Goal: Task Accomplishment & Management: Manage account settings

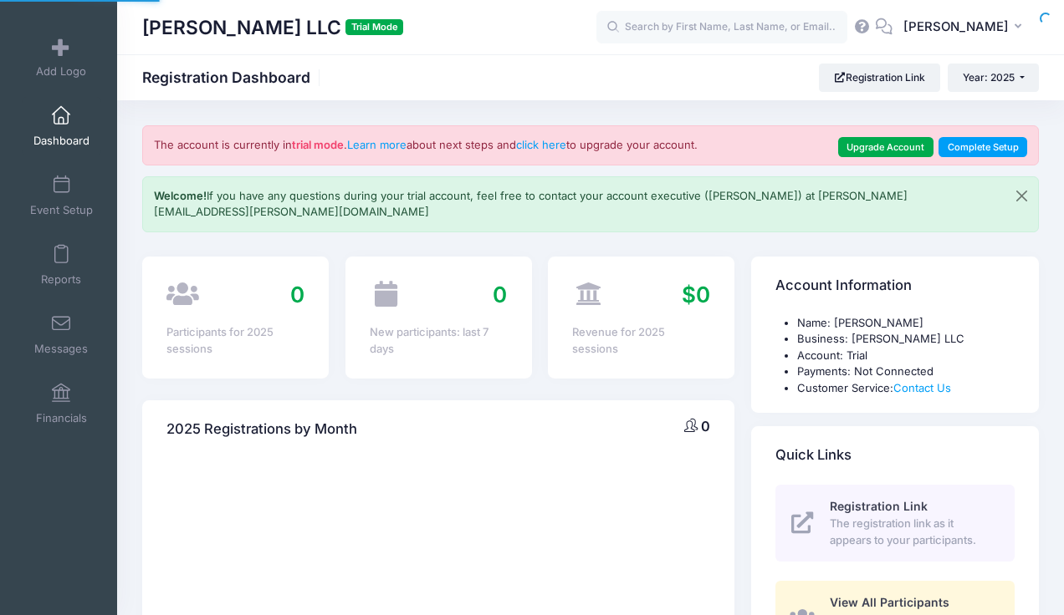
select select
click at [386, 147] on link "Learn more" at bounding box center [376, 144] width 59 height 13
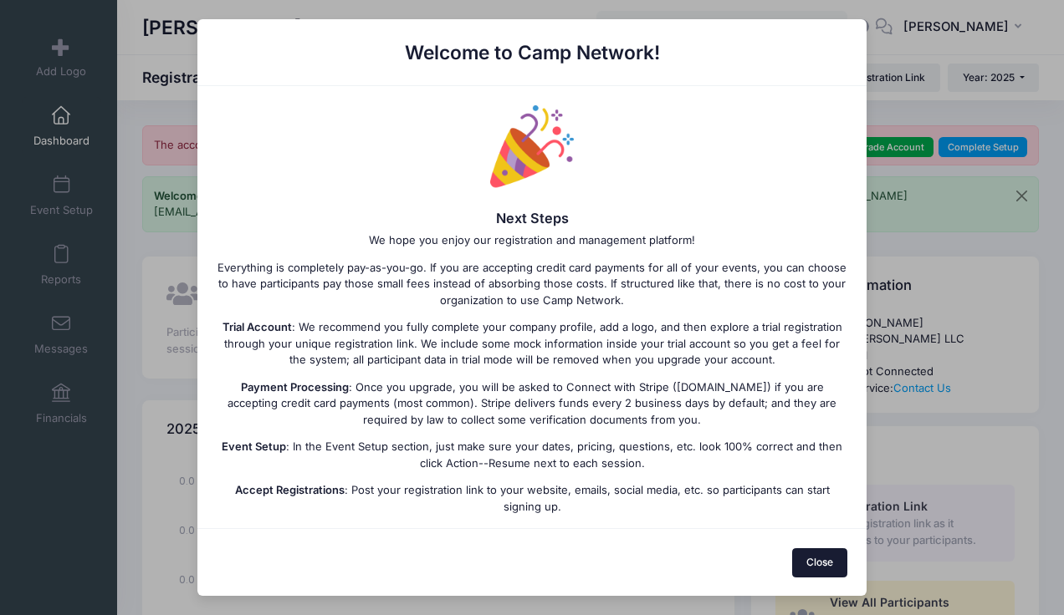
click at [806, 562] on button "Close" at bounding box center [820, 562] width 56 height 28
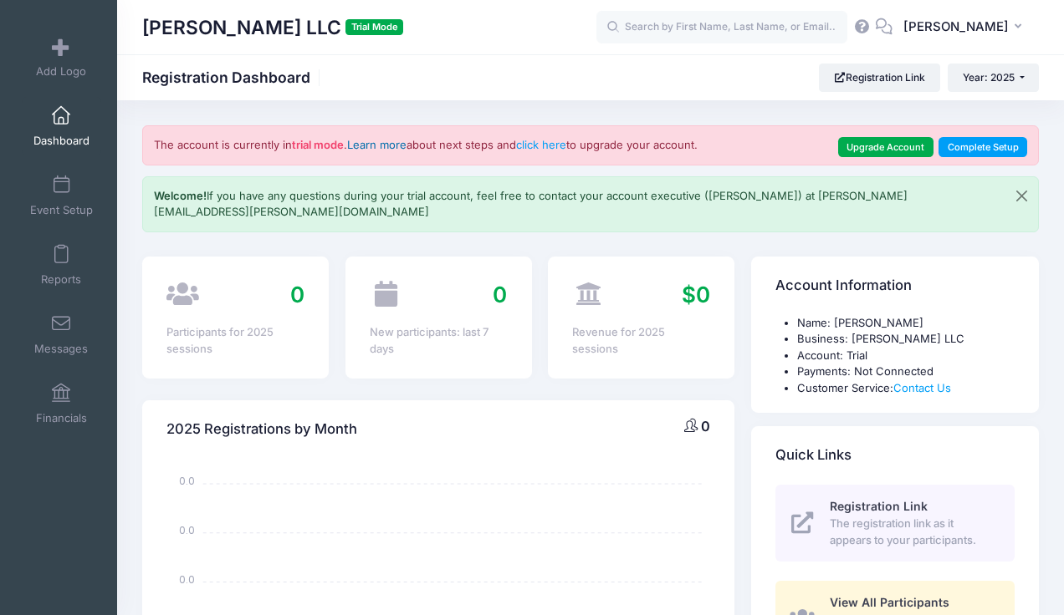
click at [374, 143] on link "Learn more" at bounding box center [376, 144] width 59 height 13
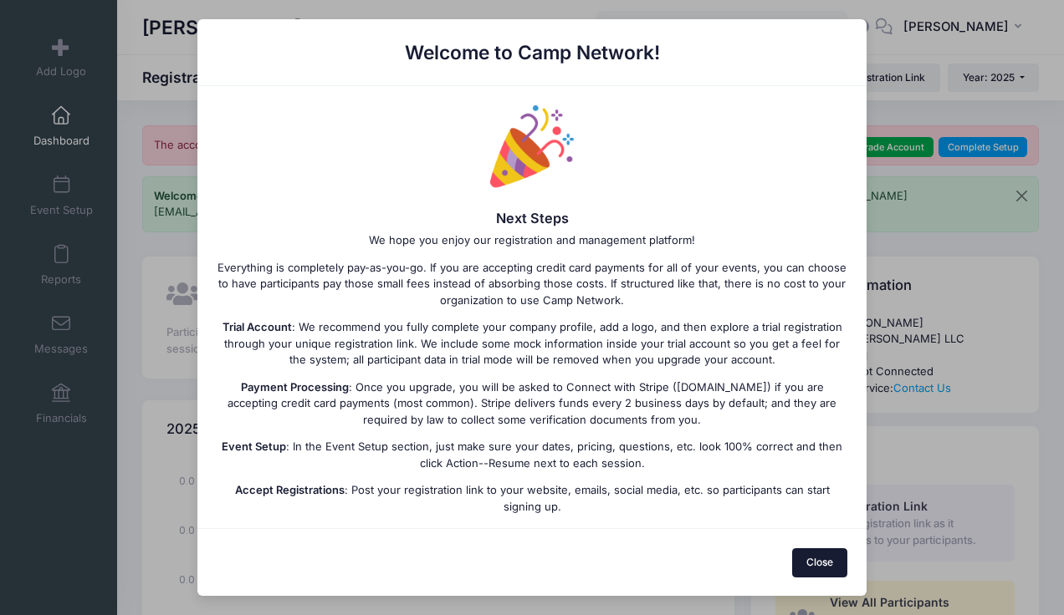
click at [809, 561] on button "Close" at bounding box center [820, 562] width 56 height 28
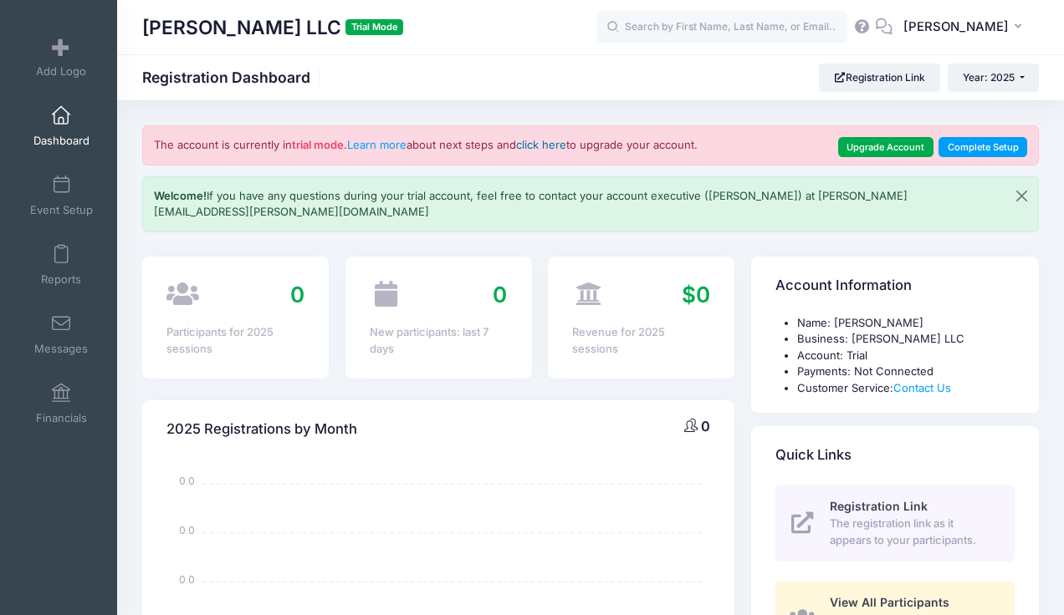
click at [553, 142] on link "click here" at bounding box center [541, 144] width 50 height 13
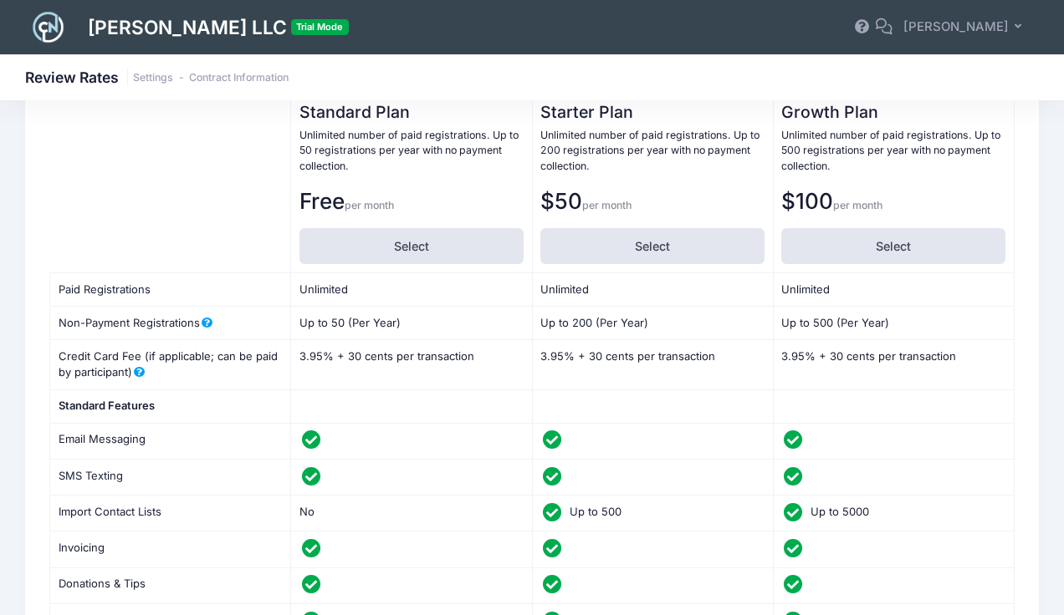
scroll to position [160, 0]
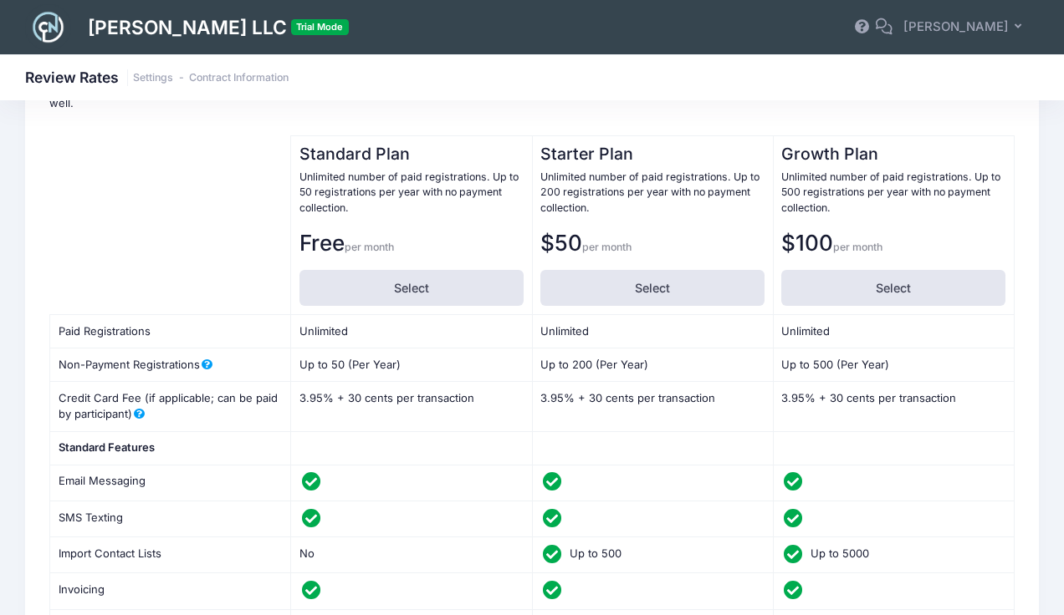
click at [47, 19] on img at bounding box center [48, 27] width 46 height 46
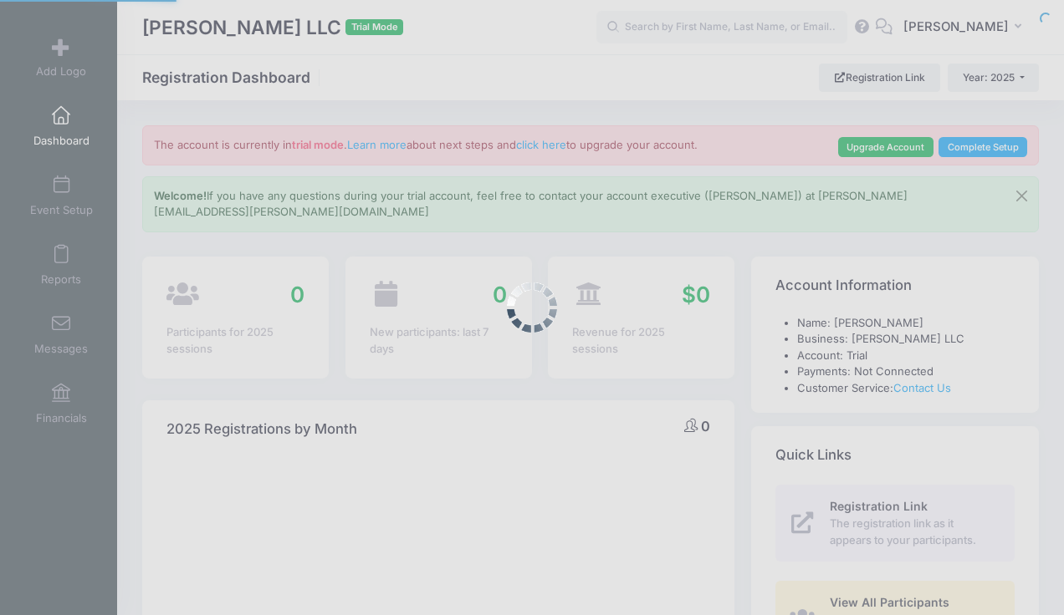
select select
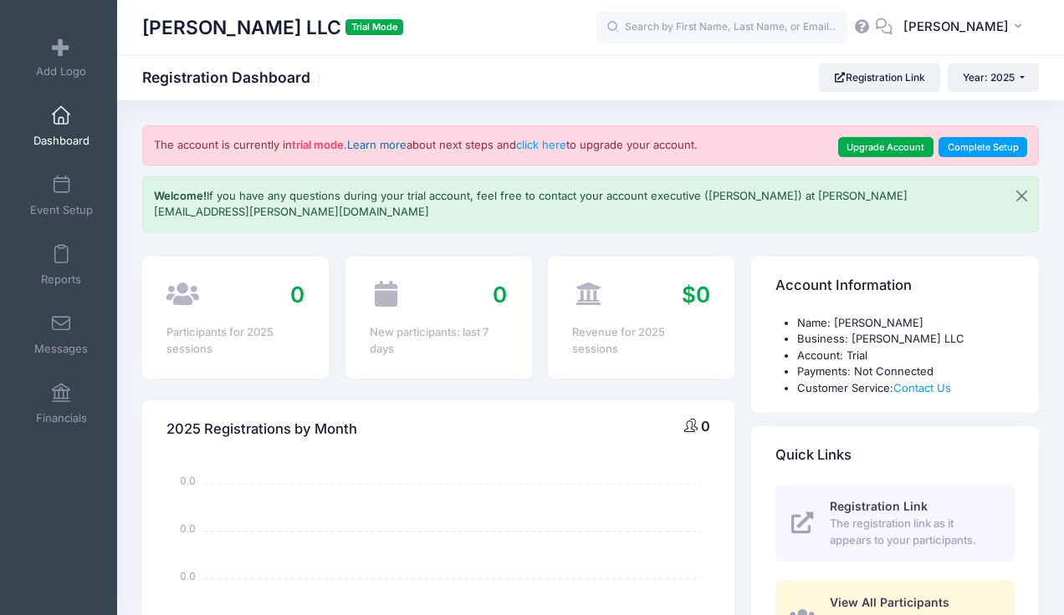
click at [383, 145] on link "Learn more" at bounding box center [376, 144] width 59 height 13
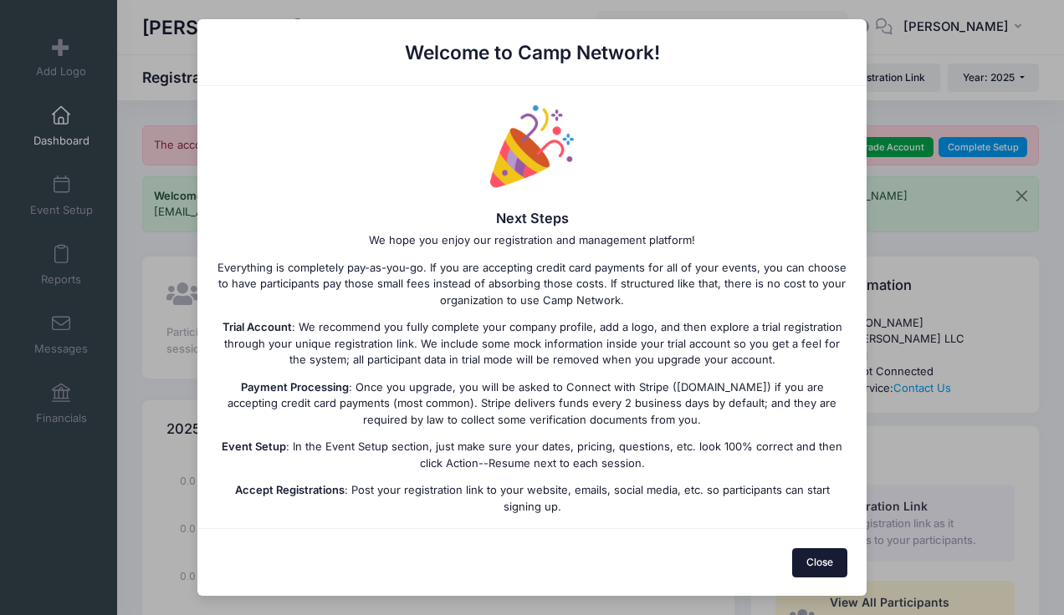
click at [822, 564] on button "Close" at bounding box center [820, 562] width 56 height 28
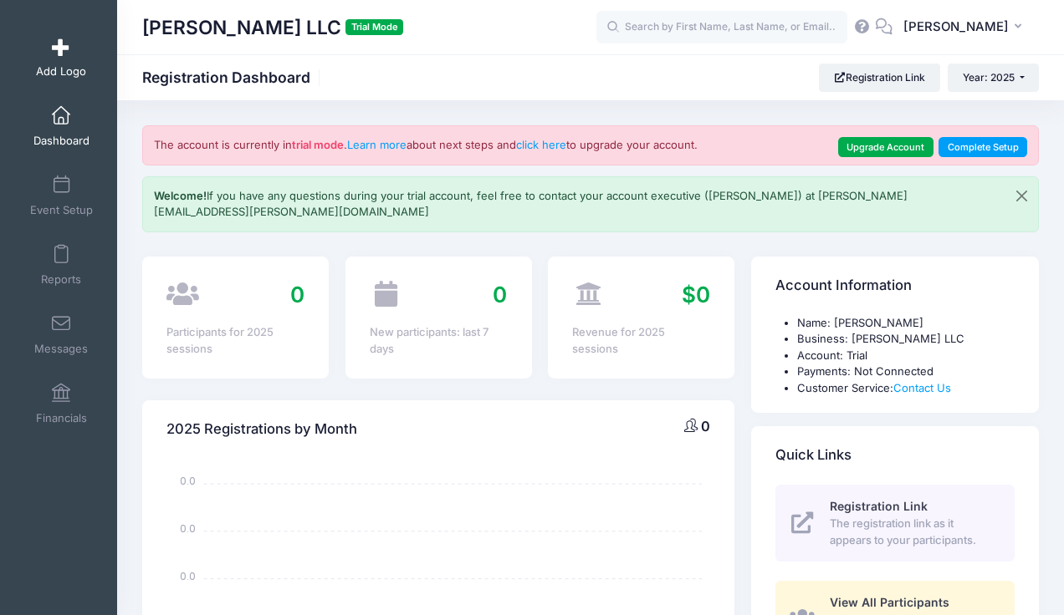
click at [54, 64] on span "Add Logo" at bounding box center [61, 71] width 50 height 14
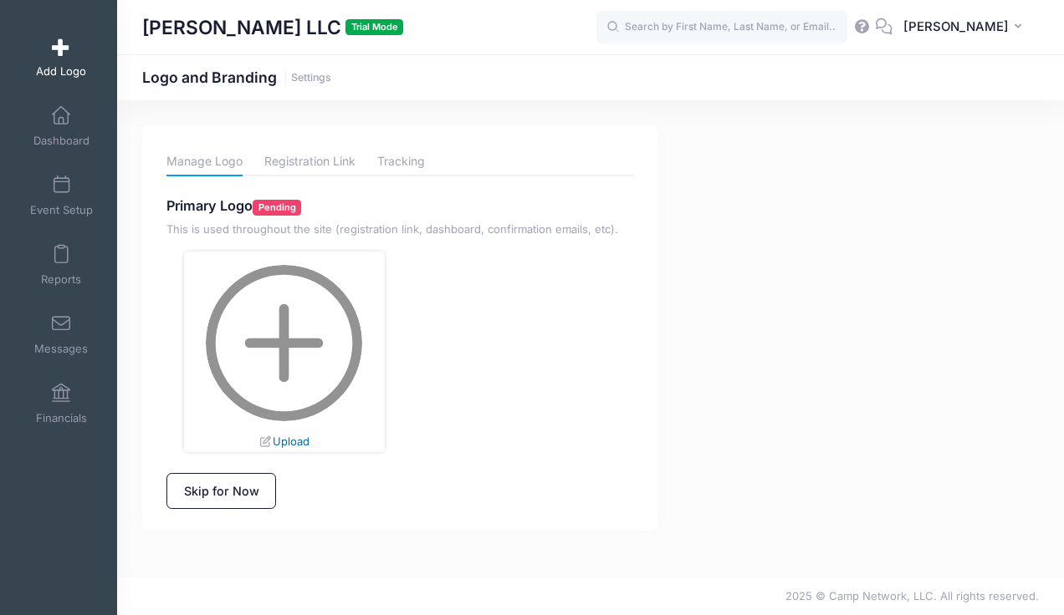
click at [297, 443] on link "Upload" at bounding box center [283, 441] width 50 height 13
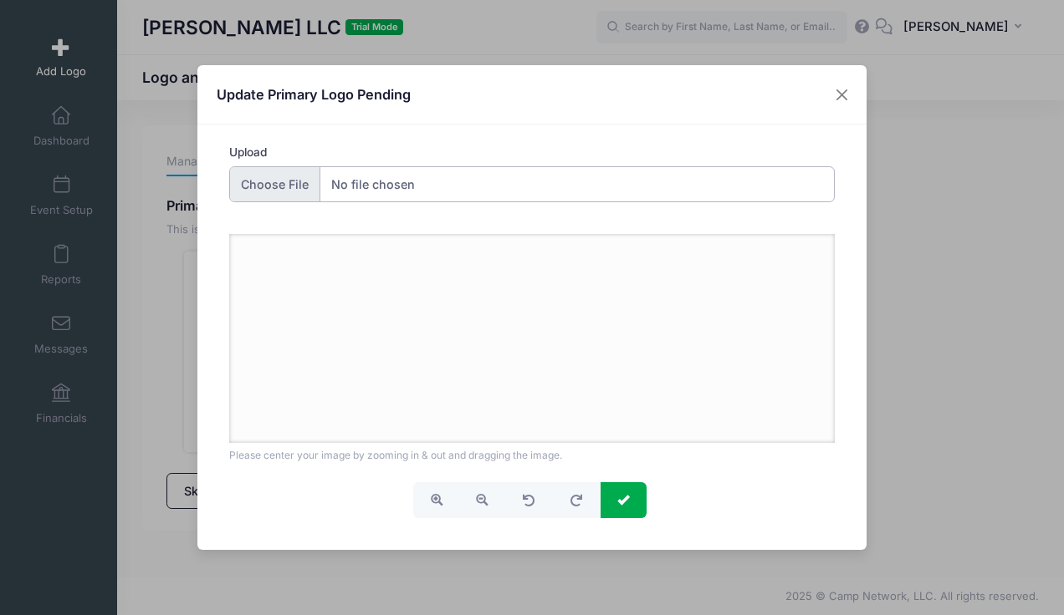
click at [286, 185] on input "Upload" at bounding box center [532, 184] width 606 height 36
type input "C:\fakepath\Screenshot 2025-09-15 at 11.10.32 PM.png"
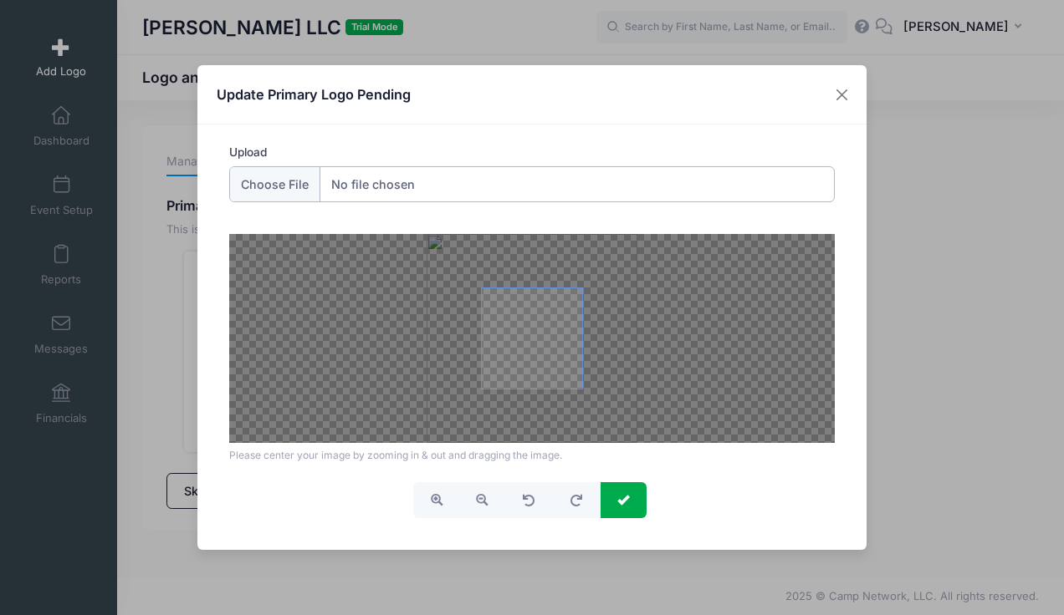
click at [520, 322] on span at bounding box center [532, 338] width 100 height 100
click at [524, 325] on span at bounding box center [532, 338] width 100 height 100
click at [437, 497] on span "button" at bounding box center [437, 500] width 12 height 12
click at [478, 501] on span "button" at bounding box center [482, 500] width 12 height 12
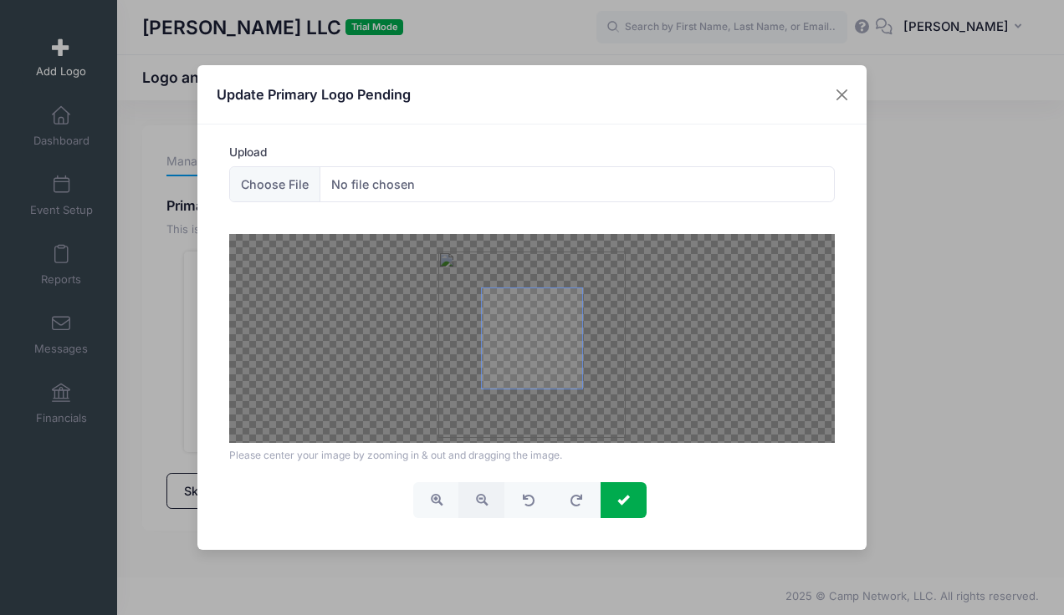
click at [478, 501] on span "button" at bounding box center [482, 500] width 12 height 12
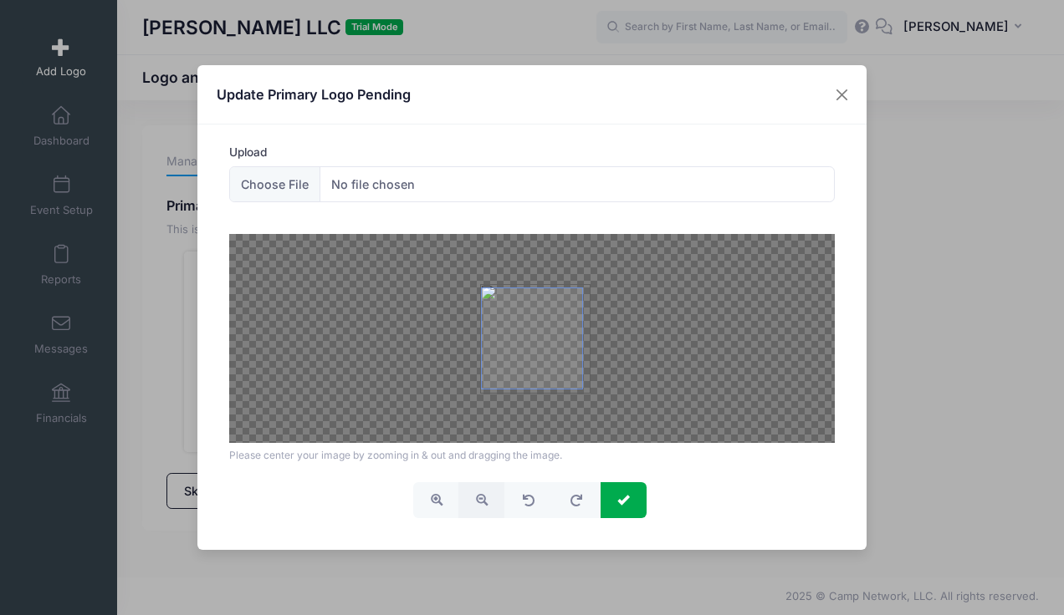
click at [529, 355] on span at bounding box center [532, 338] width 100 height 100
click at [434, 502] on span "button" at bounding box center [437, 500] width 12 height 12
click at [547, 351] on span at bounding box center [532, 338] width 100 height 100
click at [631, 505] on button "submit" at bounding box center [623, 500] width 46 height 36
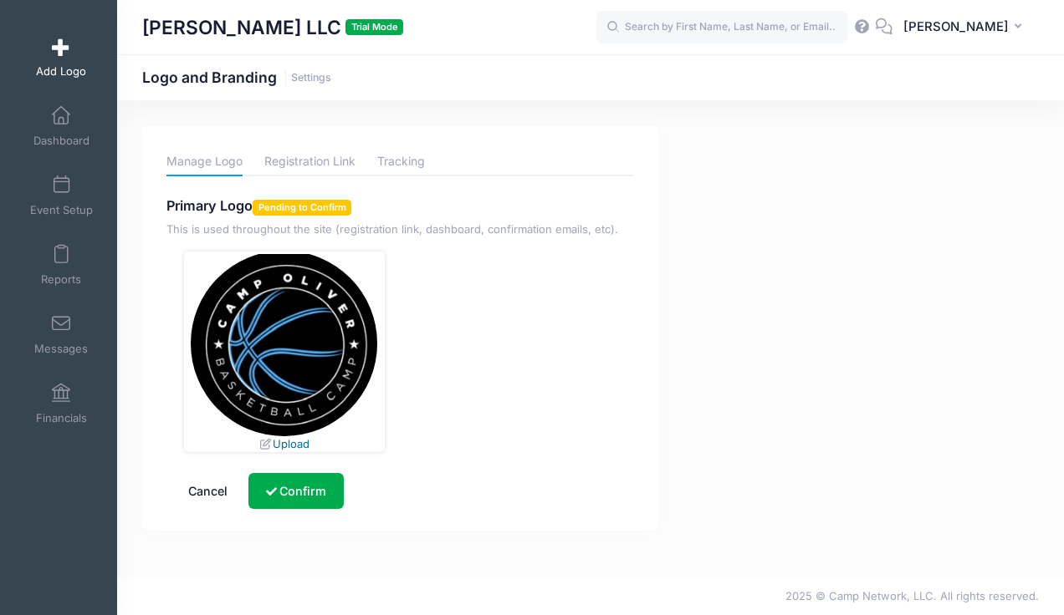
click at [301, 441] on link "Upload" at bounding box center [283, 443] width 50 height 13
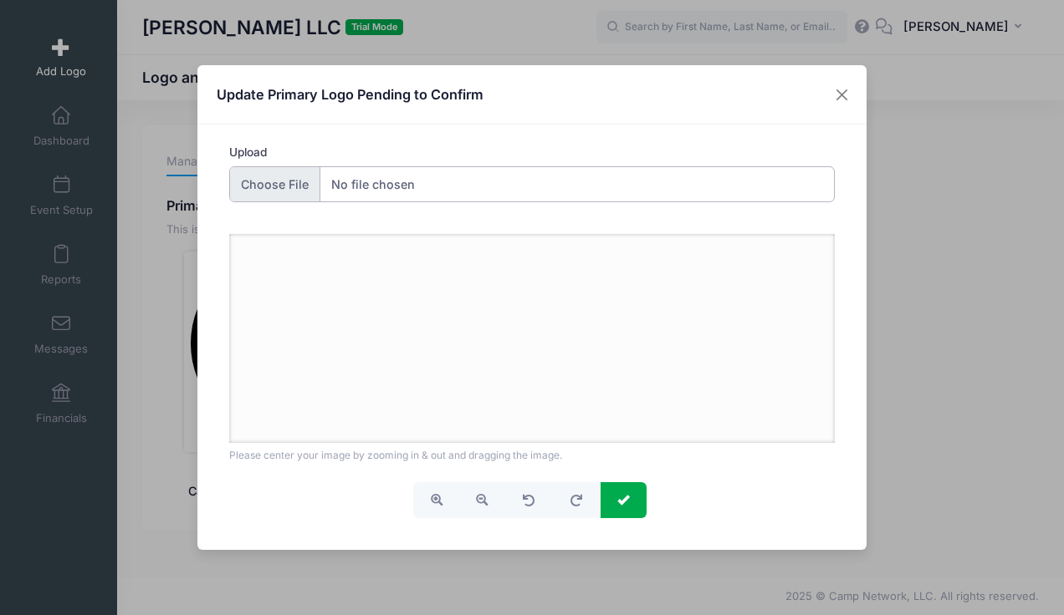
click at [251, 187] on input "Upload" at bounding box center [532, 184] width 606 height 36
type input "C:\fakepath\Screenshot [DATE] 11.10.32 PM.png"
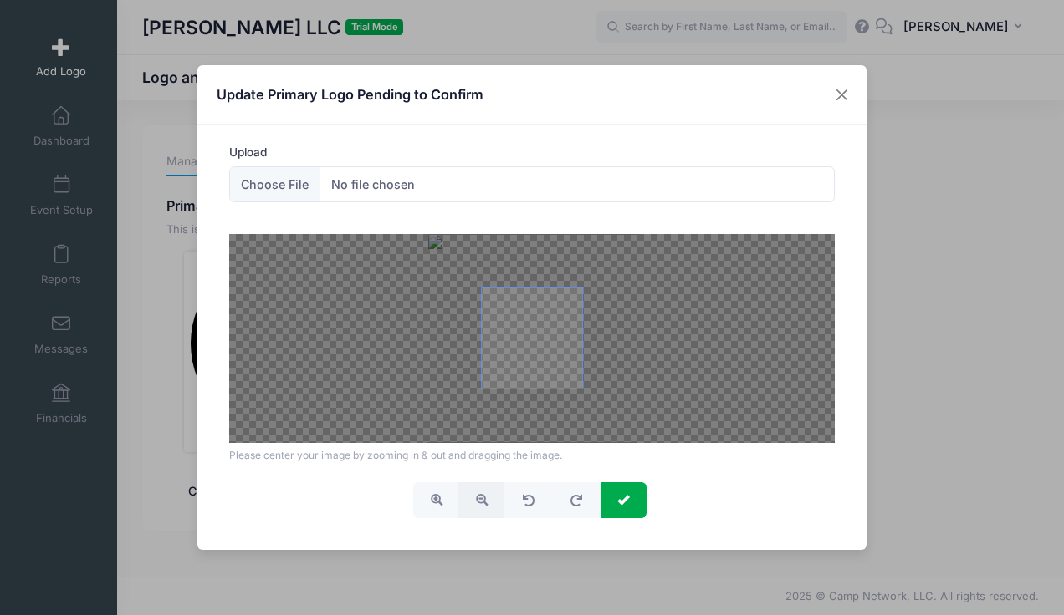
click at [484, 497] on span "button" at bounding box center [482, 500] width 12 height 12
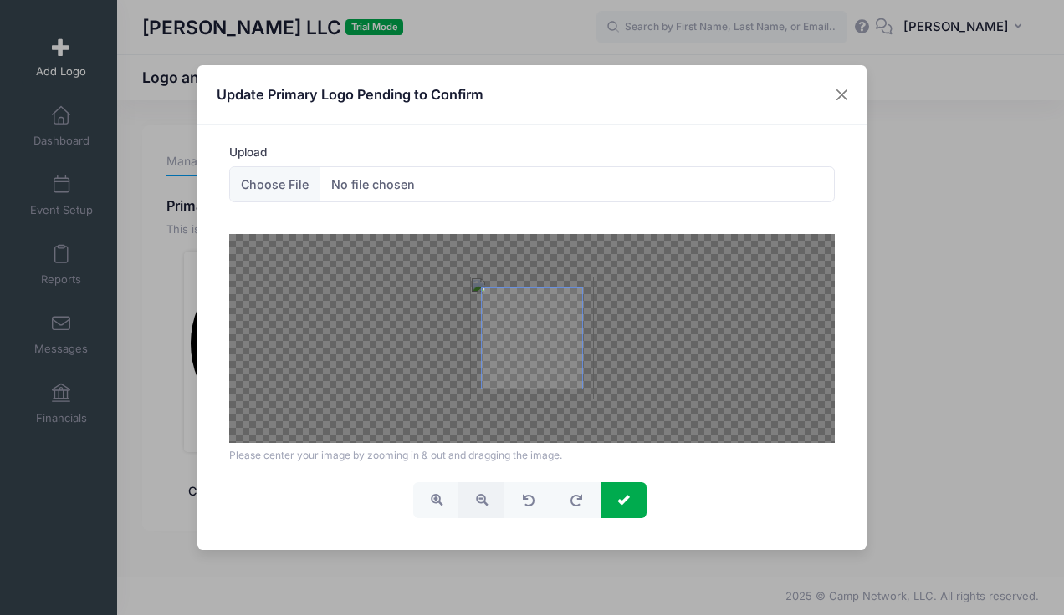
click at [484, 497] on span "button" at bounding box center [482, 500] width 12 height 12
click at [515, 370] on span at bounding box center [532, 338] width 100 height 100
click at [625, 496] on span "submit" at bounding box center [623, 500] width 12 height 12
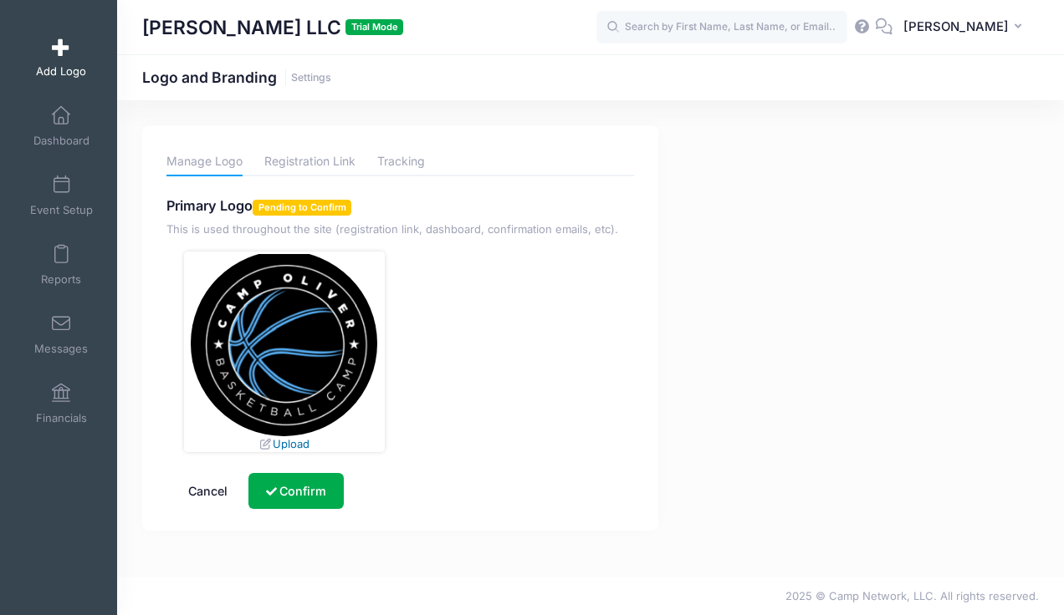
click at [288, 447] on link "Upload" at bounding box center [283, 443] width 50 height 13
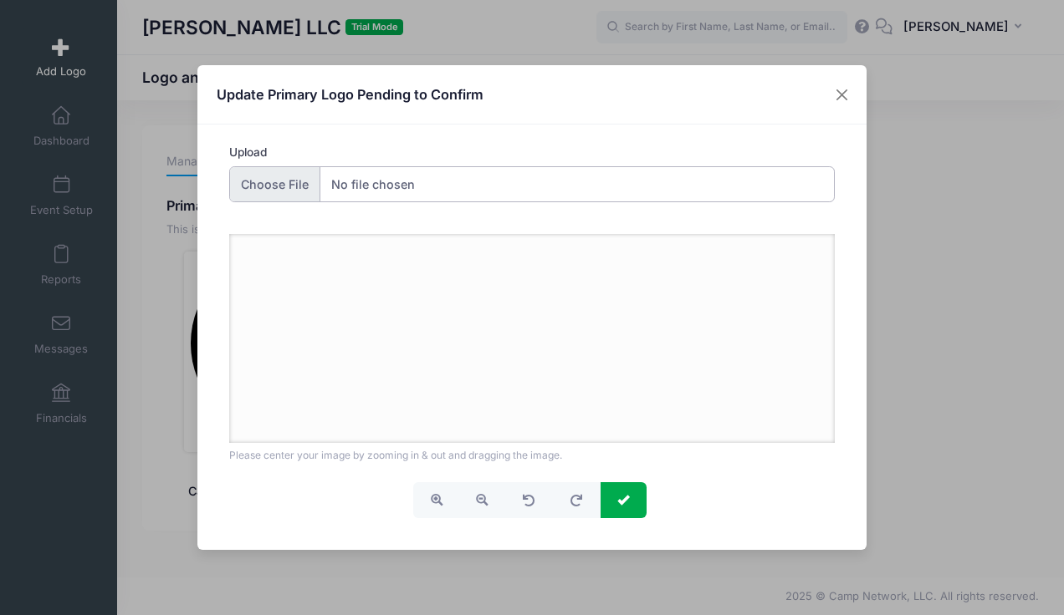
click at [264, 186] on input "Upload" at bounding box center [532, 184] width 606 height 36
type input "C:\fakepath\Screenshot [DATE] 11.10.32 PM.png"
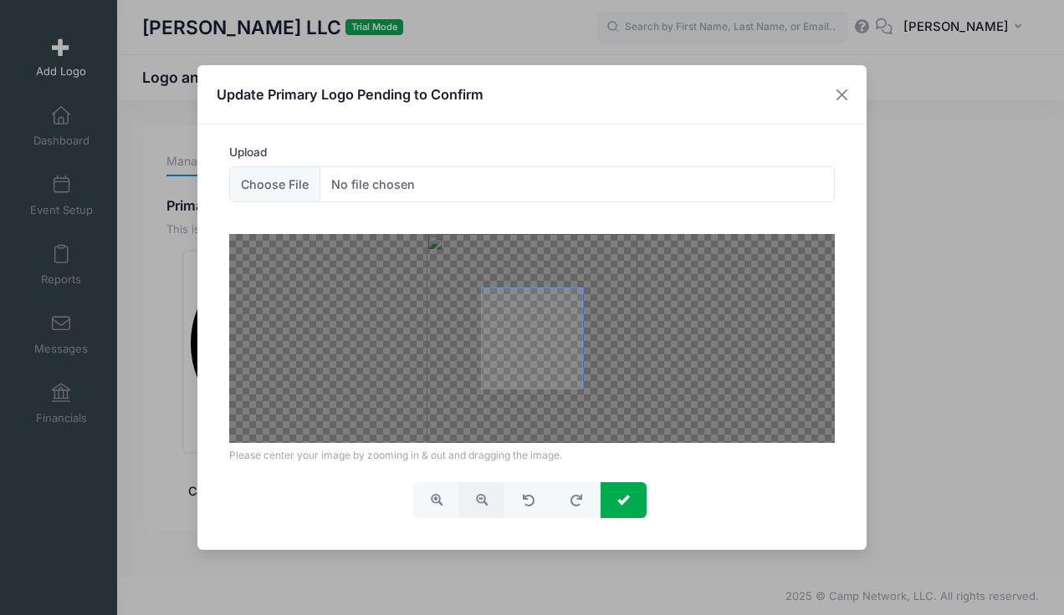
click at [477, 497] on span "button" at bounding box center [482, 500] width 12 height 12
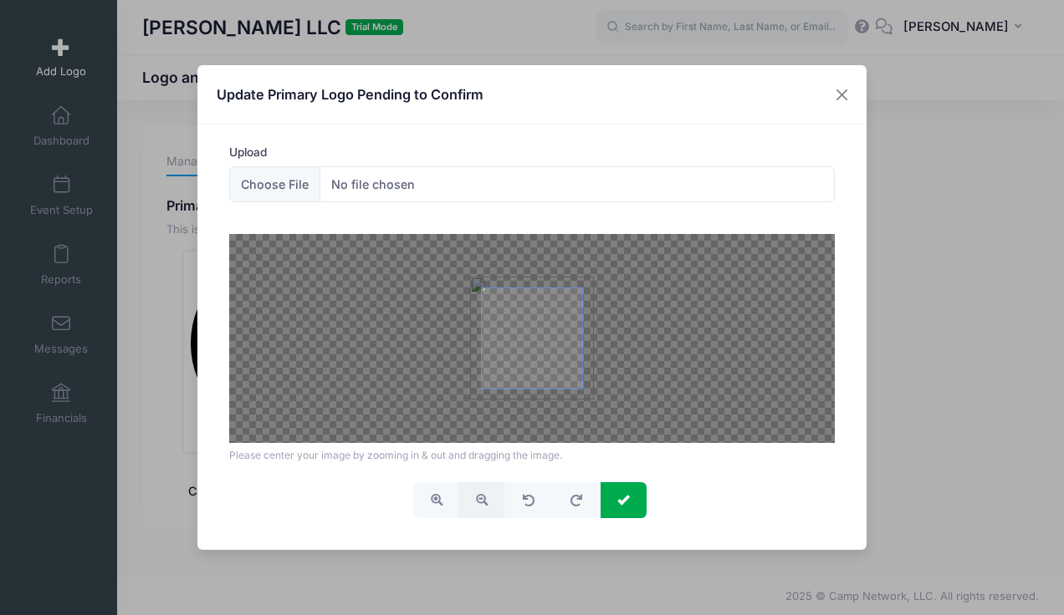
click at [477, 497] on span "button" at bounding box center [482, 500] width 12 height 12
click at [533, 328] on span at bounding box center [532, 338] width 100 height 100
click at [529, 329] on span at bounding box center [532, 338] width 100 height 100
click at [627, 500] on span "submit" at bounding box center [623, 500] width 12 height 12
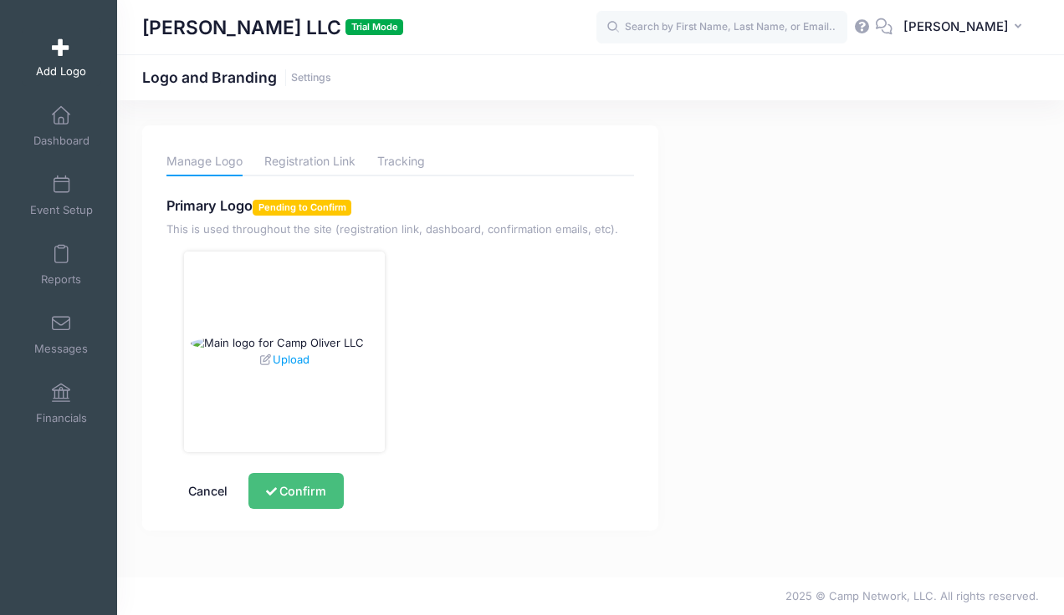
click at [283, 491] on button "Confirm" at bounding box center [295, 491] width 94 height 36
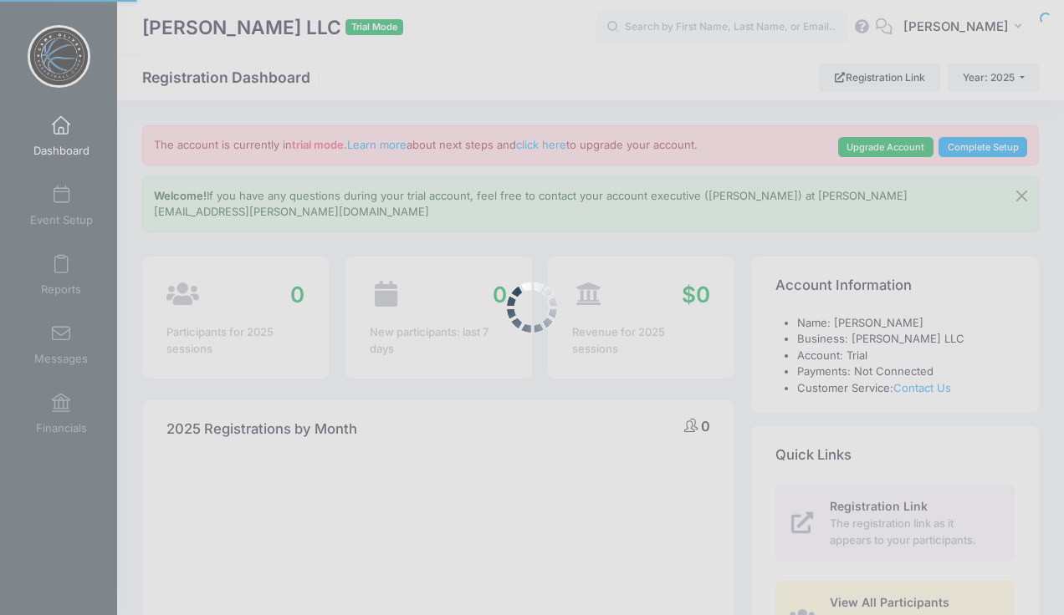
select select
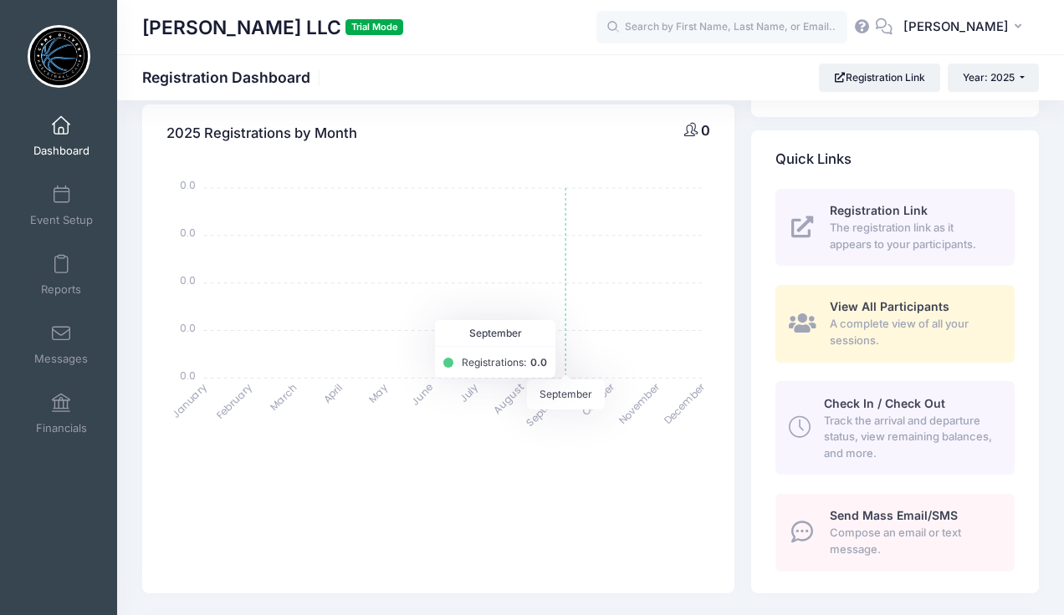
scroll to position [342, 0]
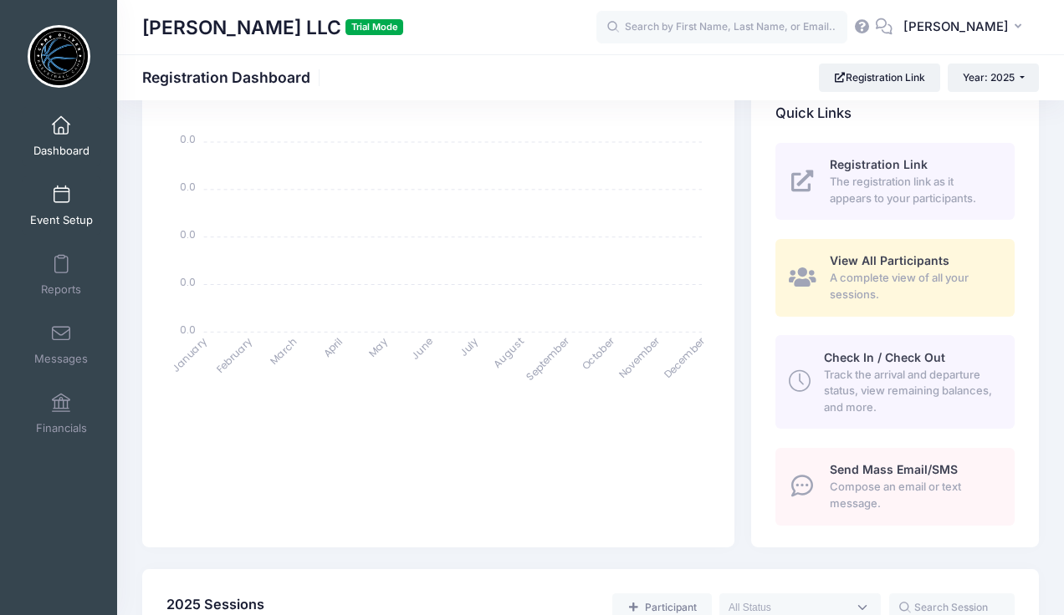
click at [61, 202] on span at bounding box center [61, 195] width 0 height 18
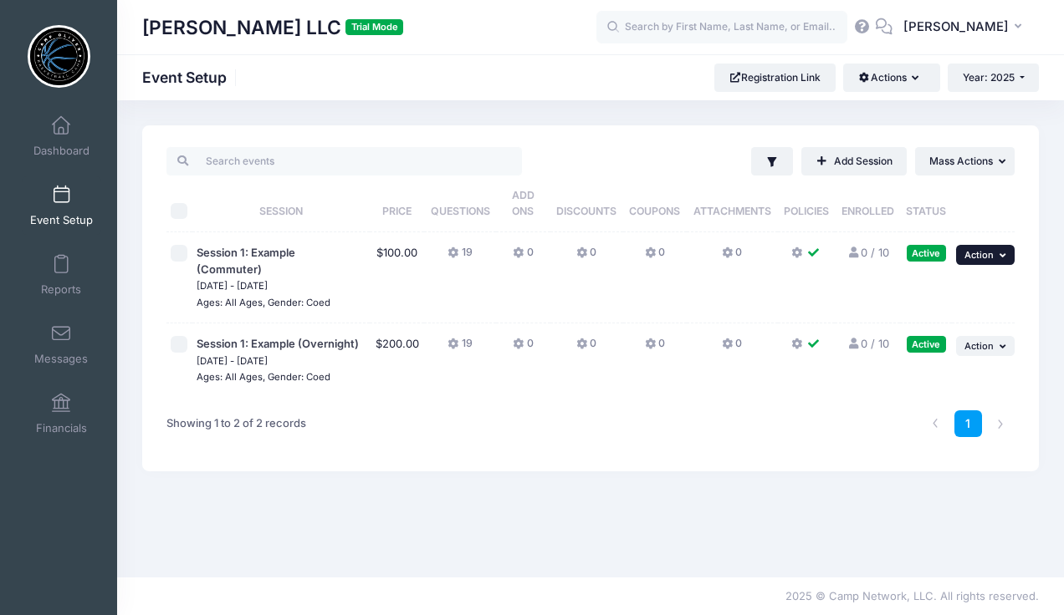
click at [1005, 255] on icon "button" at bounding box center [1004, 255] width 10 height 9
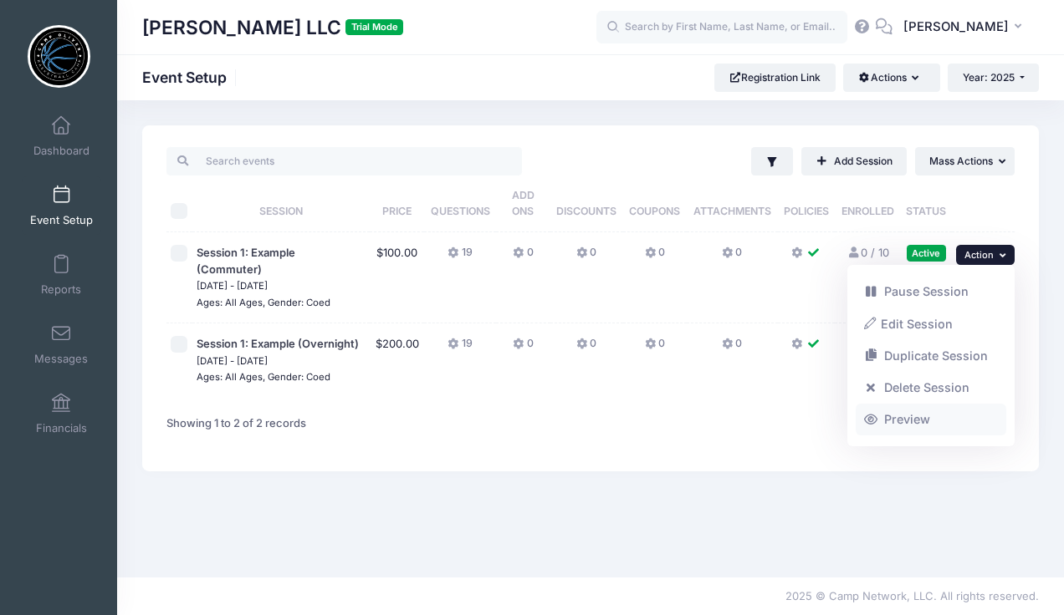
click at [880, 424] on link "Preview" at bounding box center [930, 420] width 151 height 32
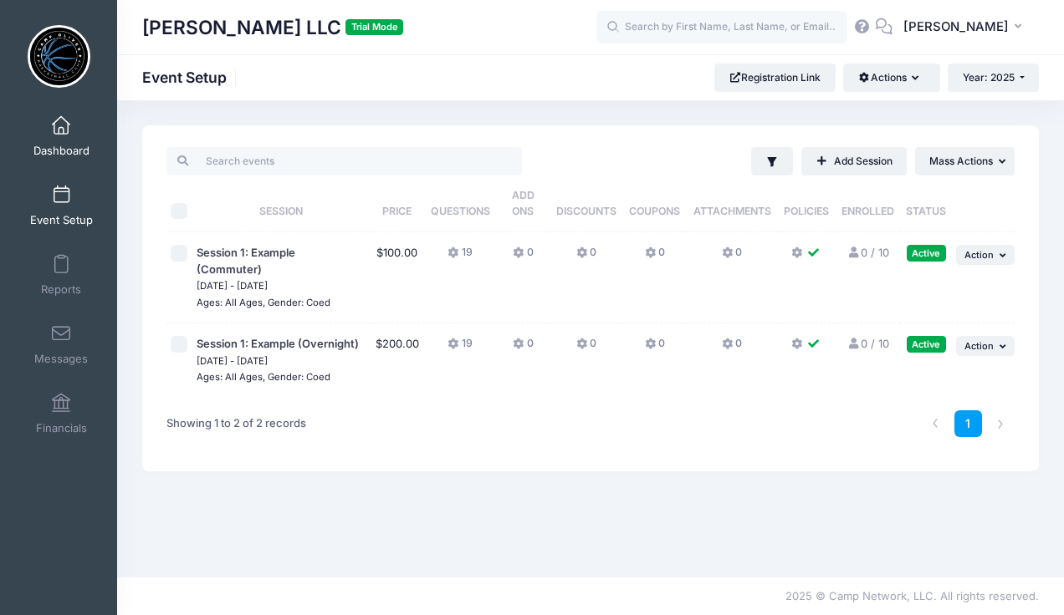
click at [52, 139] on link "Dashboard" at bounding box center [61, 136] width 79 height 59
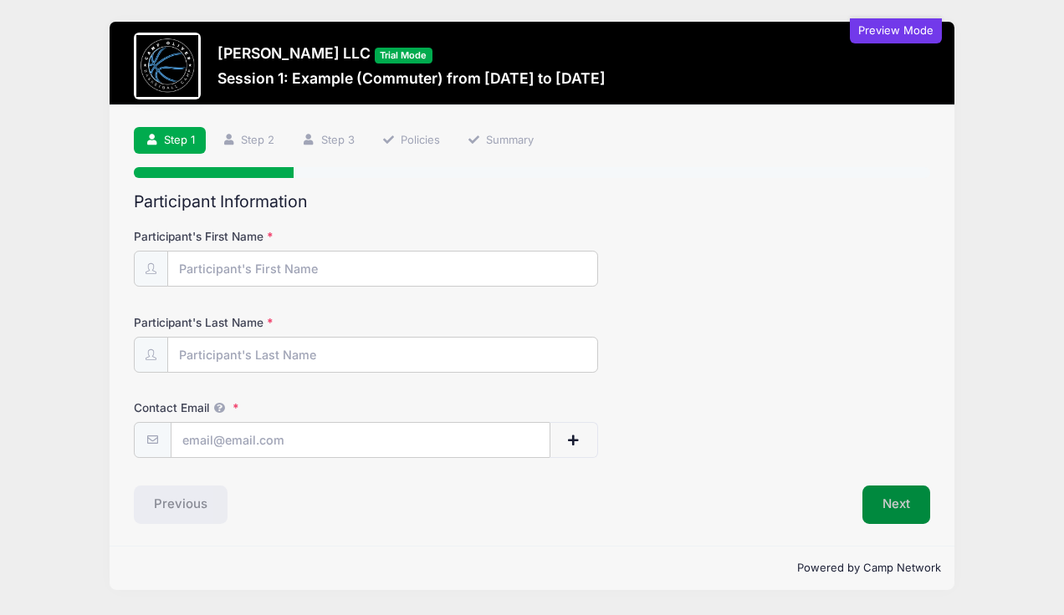
click at [907, 501] on button "Next" at bounding box center [896, 505] width 68 height 38
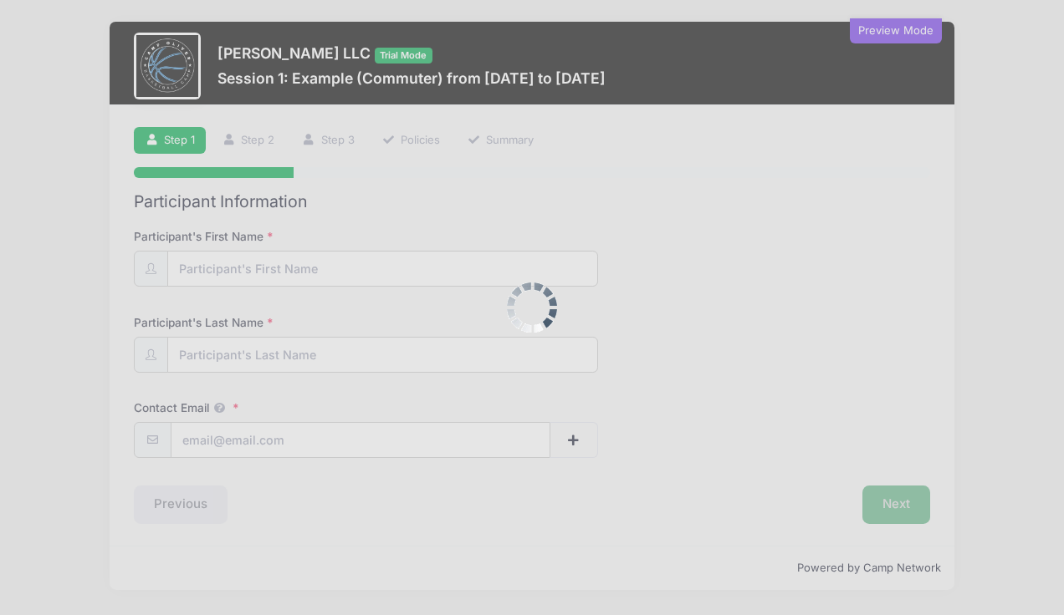
scroll to position [57, 0]
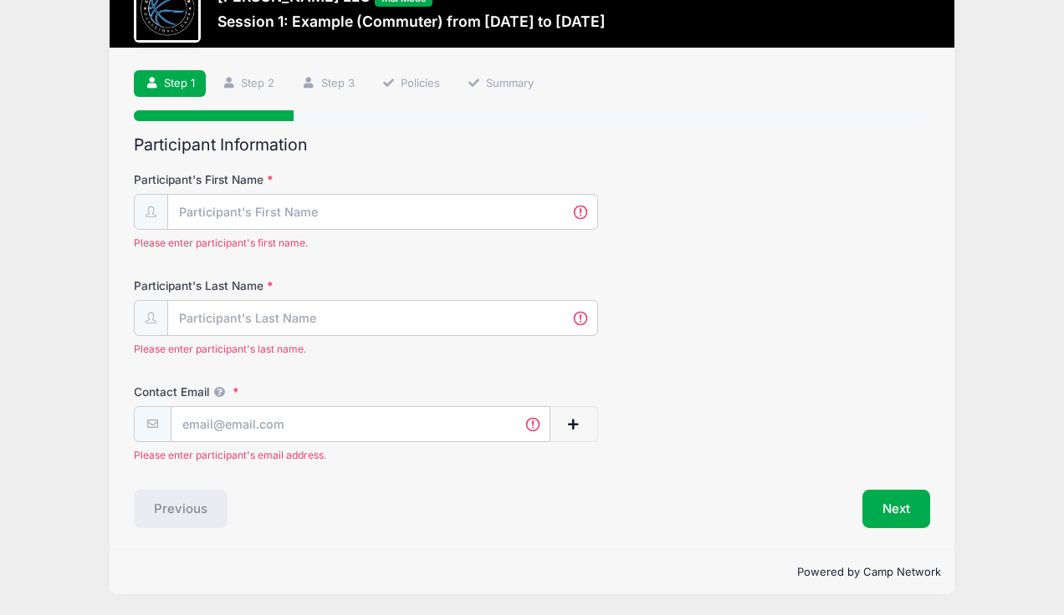
click at [1033, 376] on div "Preview Mode Camp Oliver LLC Trial Mode Session 1: Example (Commuter) from 10/0…" at bounding box center [531, 279] width 1013 height 673
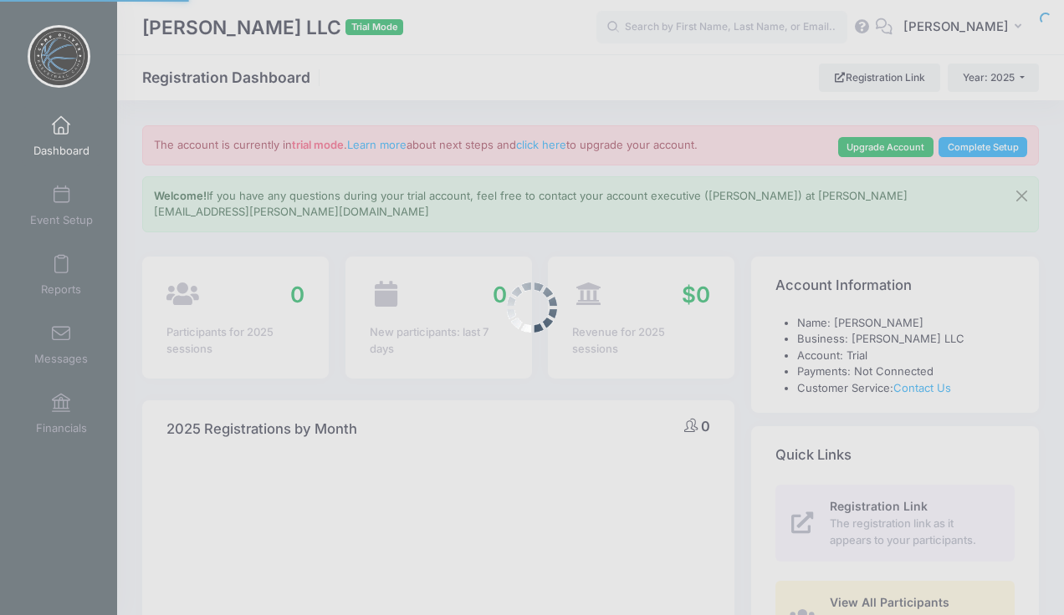
select select
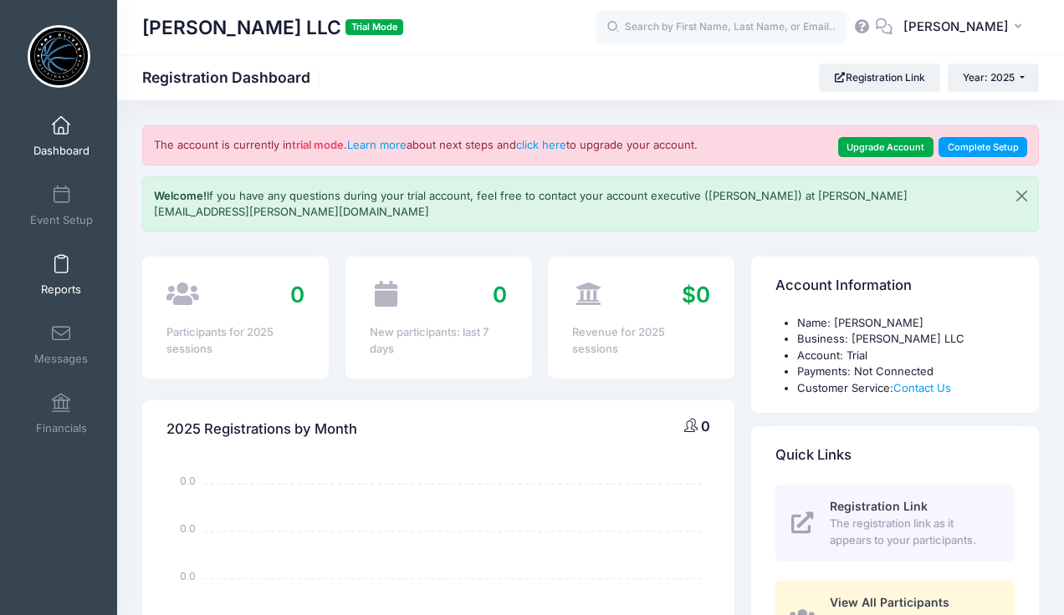
click at [58, 279] on link "Reports" at bounding box center [61, 275] width 79 height 59
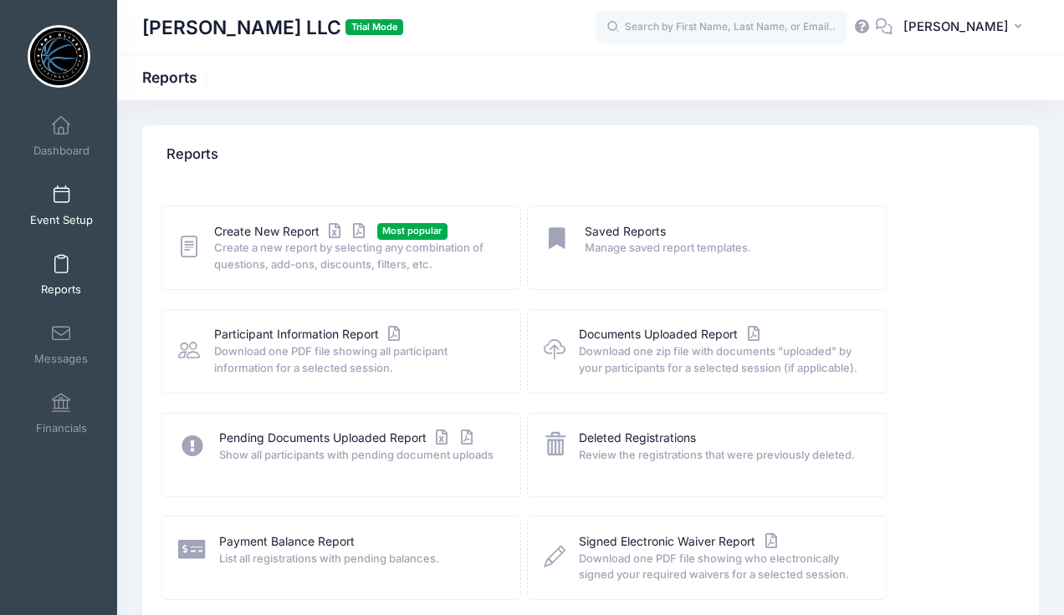
click at [61, 196] on span at bounding box center [61, 195] width 0 height 18
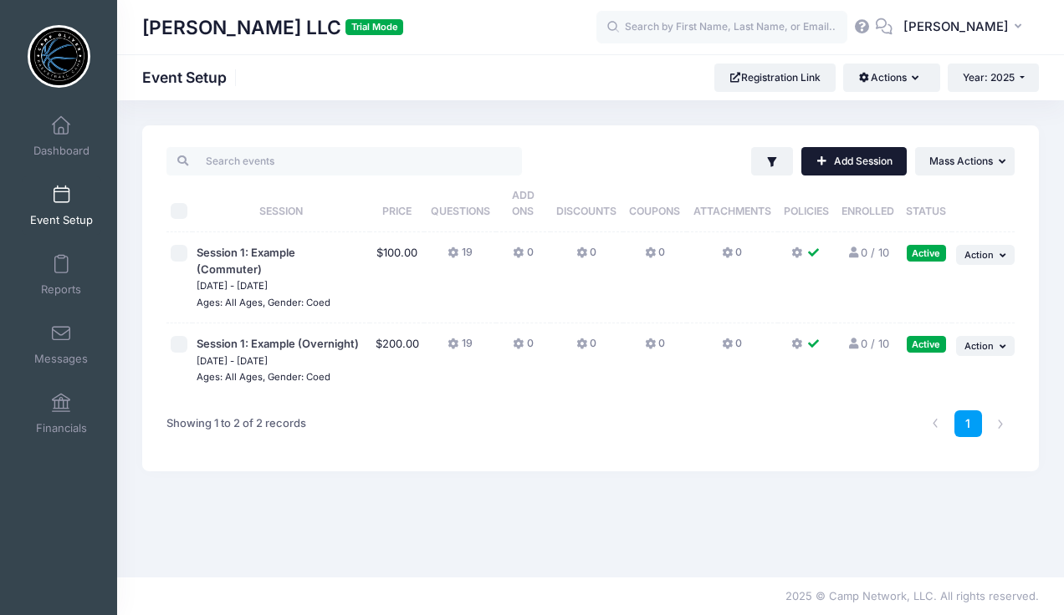
click at [855, 161] on link "Add Session" at bounding box center [853, 161] width 105 height 28
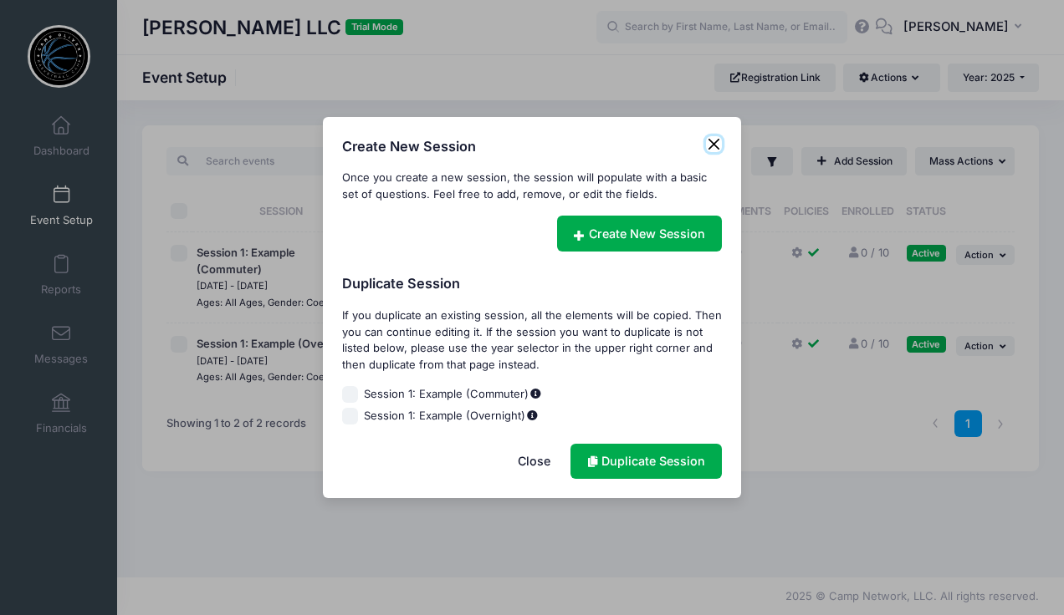
click at [715, 145] on button "Close" at bounding box center [714, 144] width 17 height 17
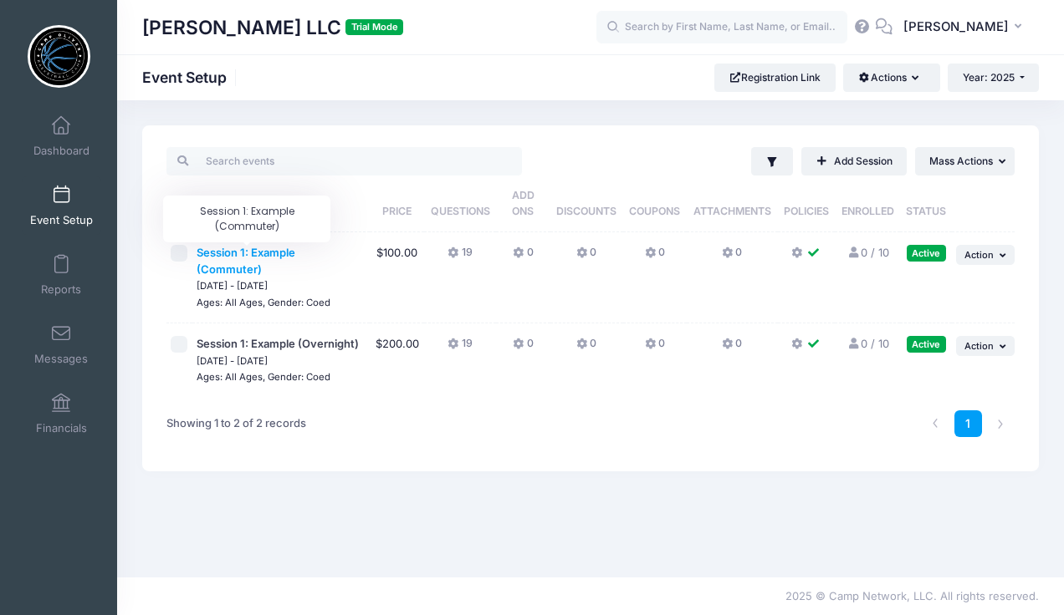
click at [248, 255] on span "Session 1: Example (Commuter)" at bounding box center [245, 261] width 99 height 30
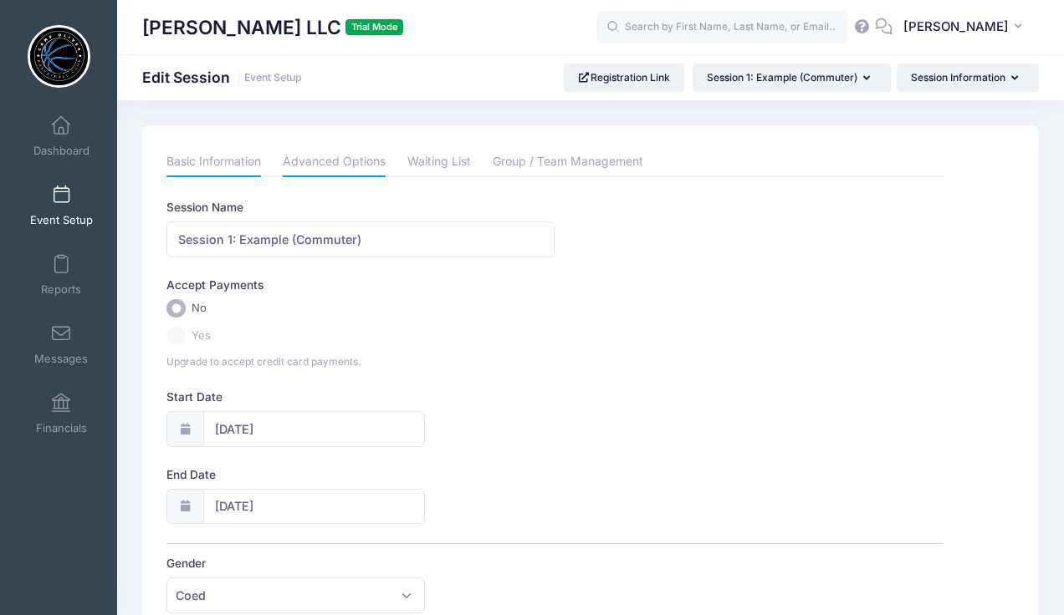
click at [348, 163] on link "Advanced Options" at bounding box center [334, 162] width 103 height 30
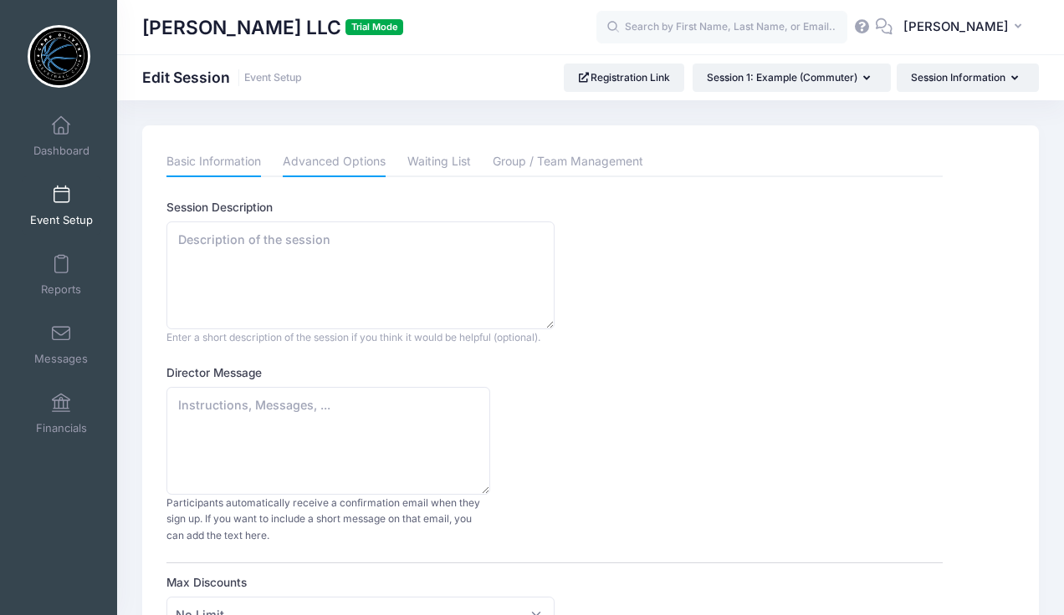
click at [215, 160] on link "Basic Information" at bounding box center [213, 162] width 94 height 30
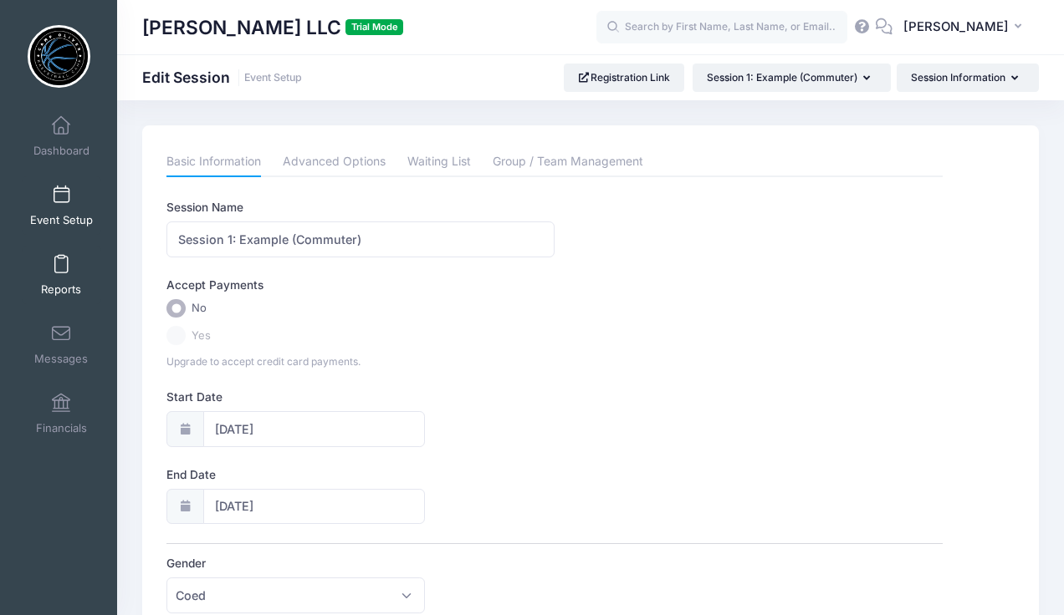
click at [61, 271] on span at bounding box center [61, 265] width 0 height 18
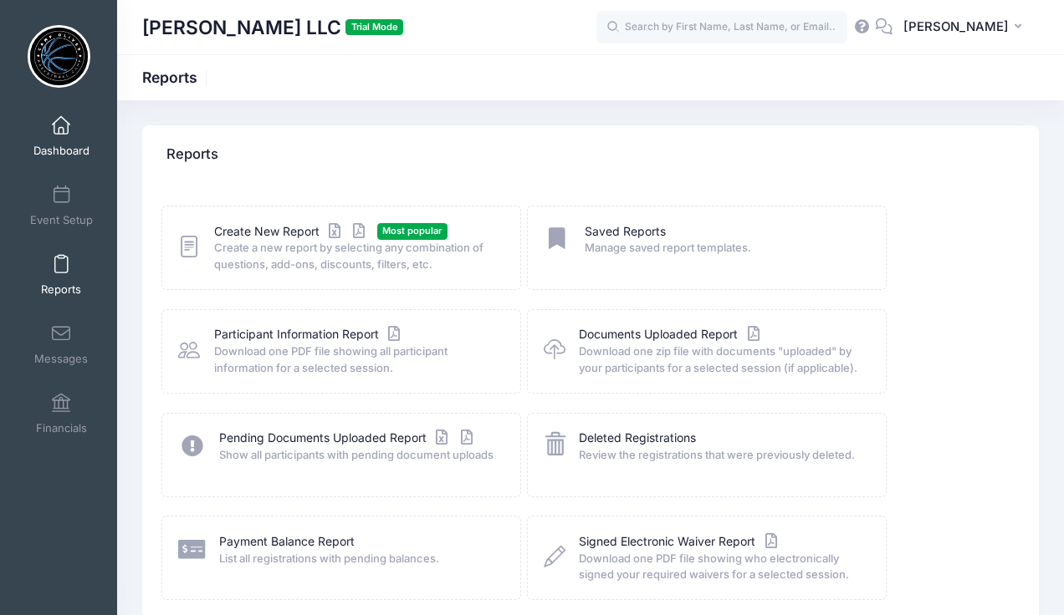
click at [59, 141] on link "Dashboard" at bounding box center [61, 136] width 79 height 59
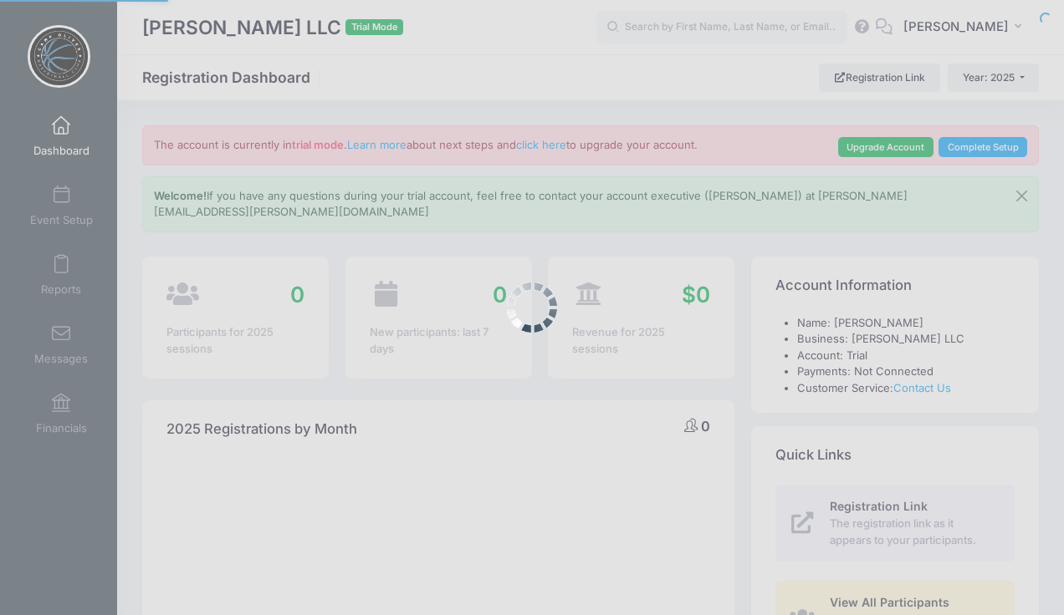
select select
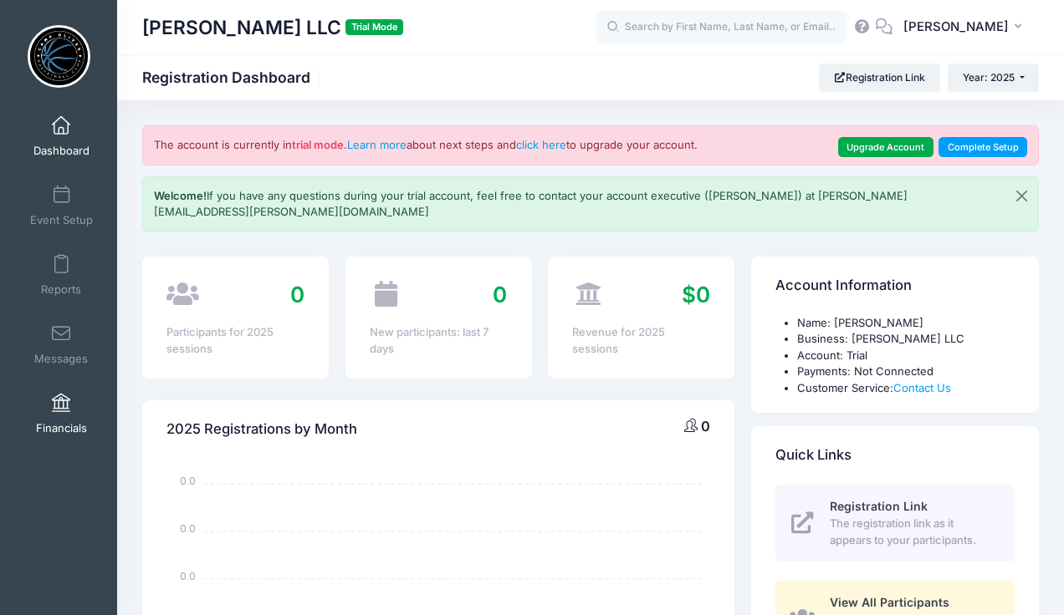
click at [61, 411] on span at bounding box center [61, 404] width 0 height 18
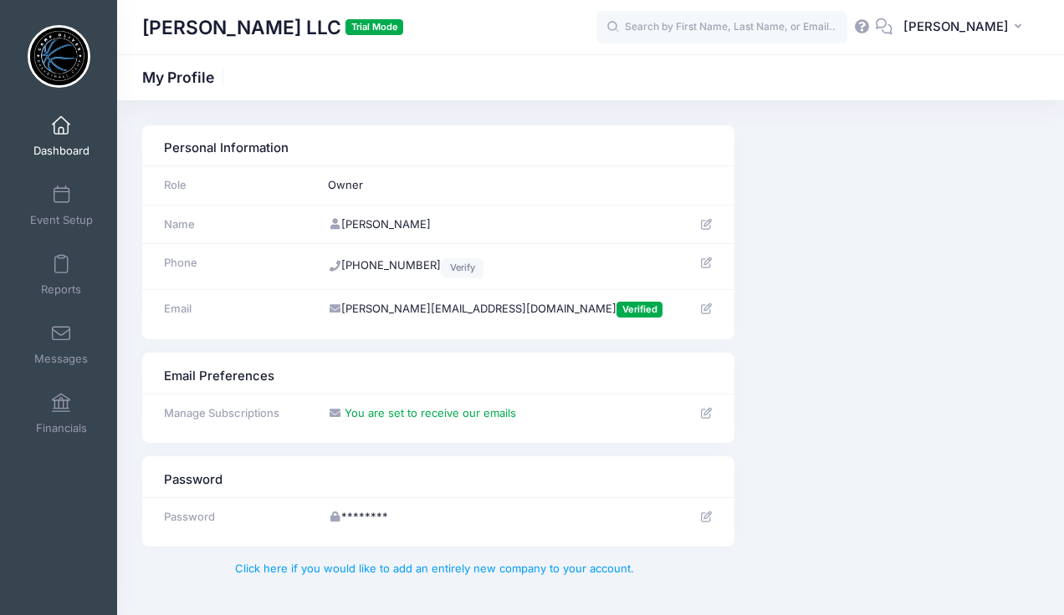
click at [71, 137] on link "Dashboard" at bounding box center [61, 136] width 79 height 59
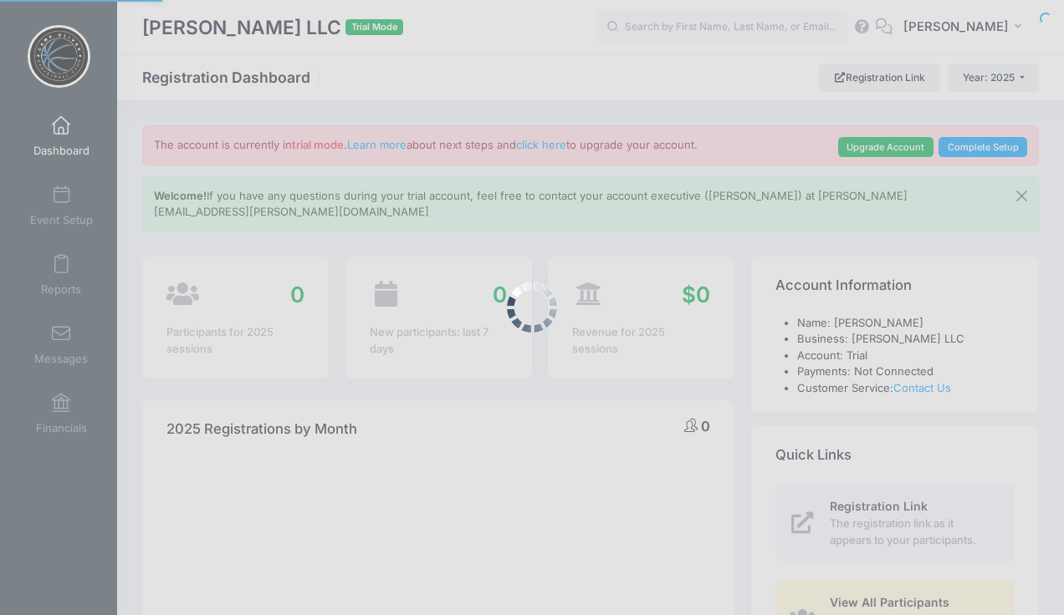
select select
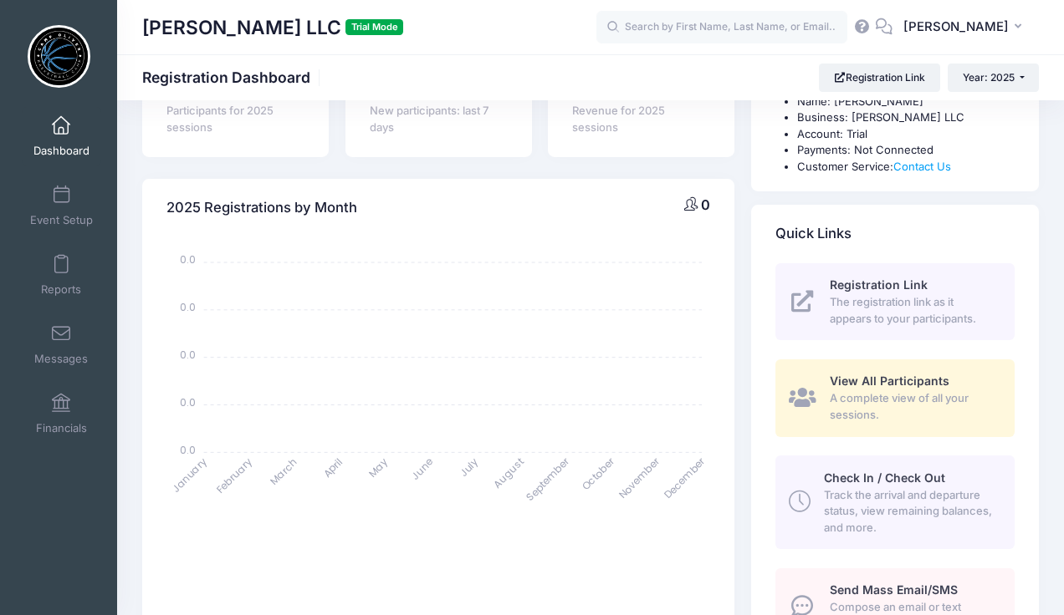
scroll to position [134, 0]
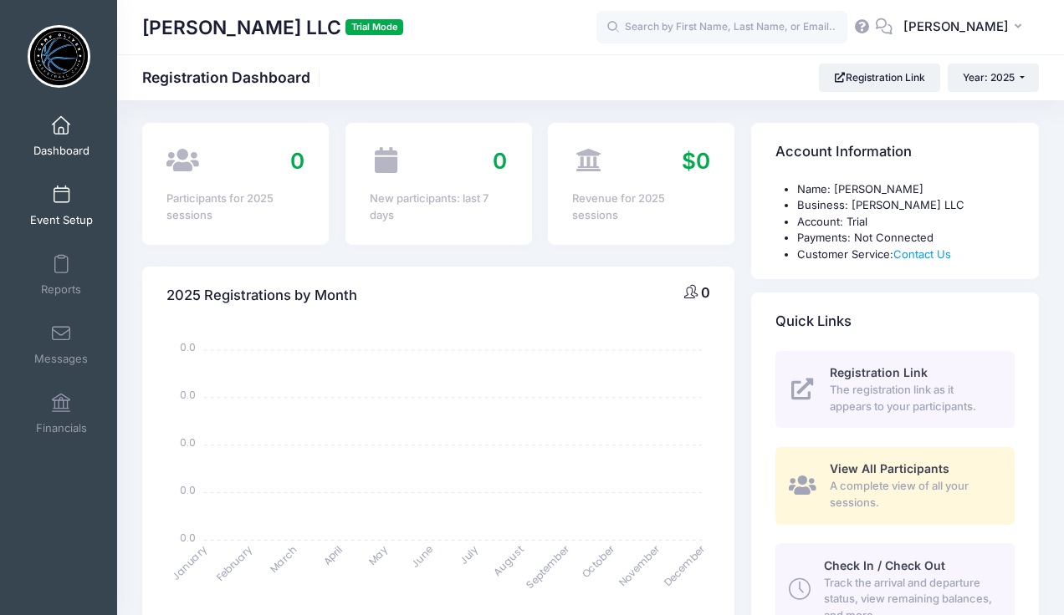
click at [61, 204] on span at bounding box center [61, 195] width 0 height 18
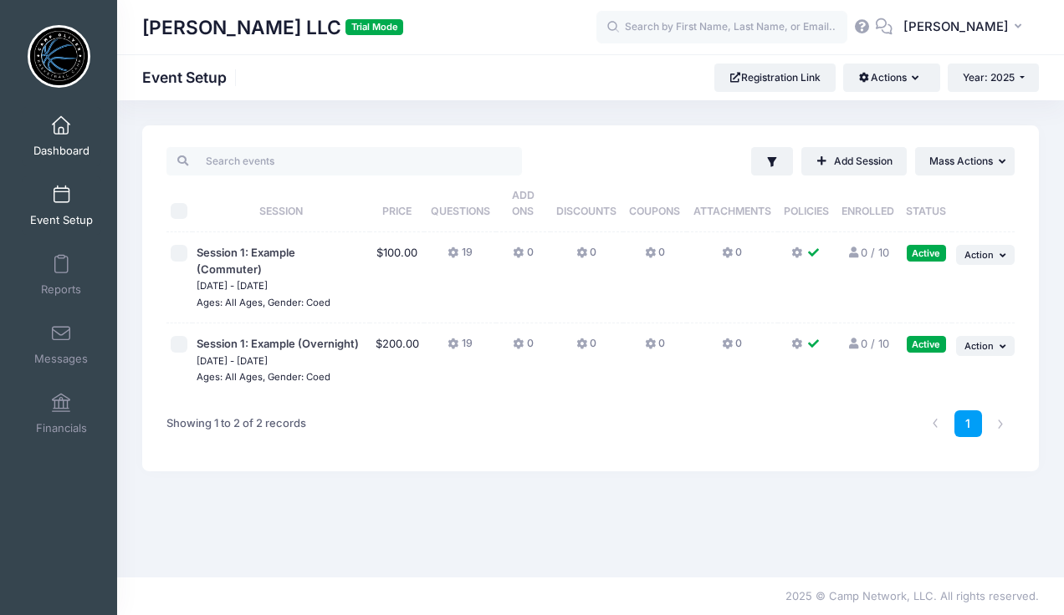
click at [57, 140] on link "Dashboard" at bounding box center [61, 136] width 79 height 59
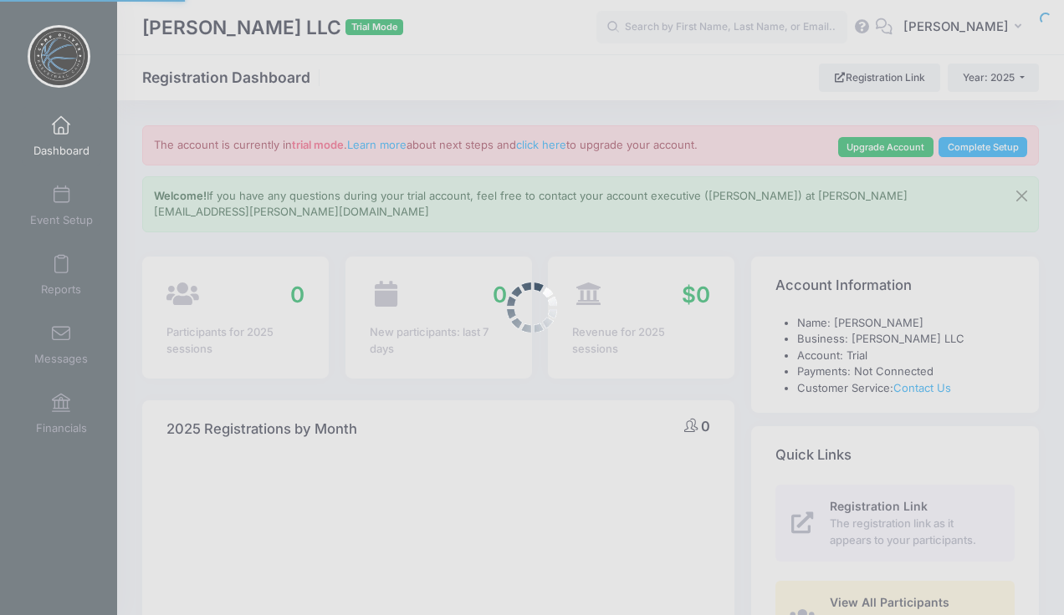
select select
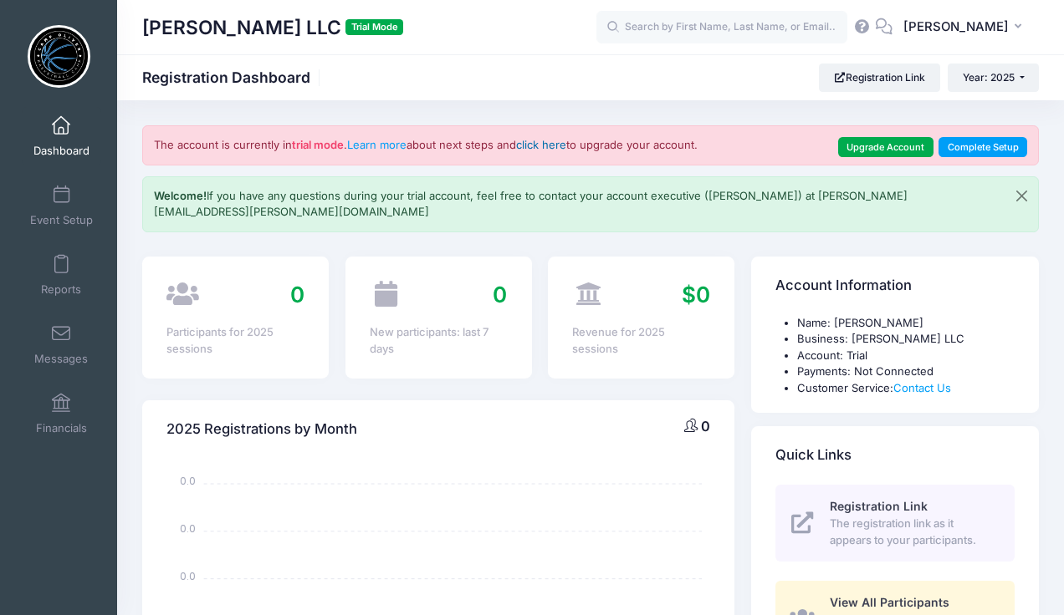
click at [548, 147] on link "click here" at bounding box center [541, 144] width 50 height 13
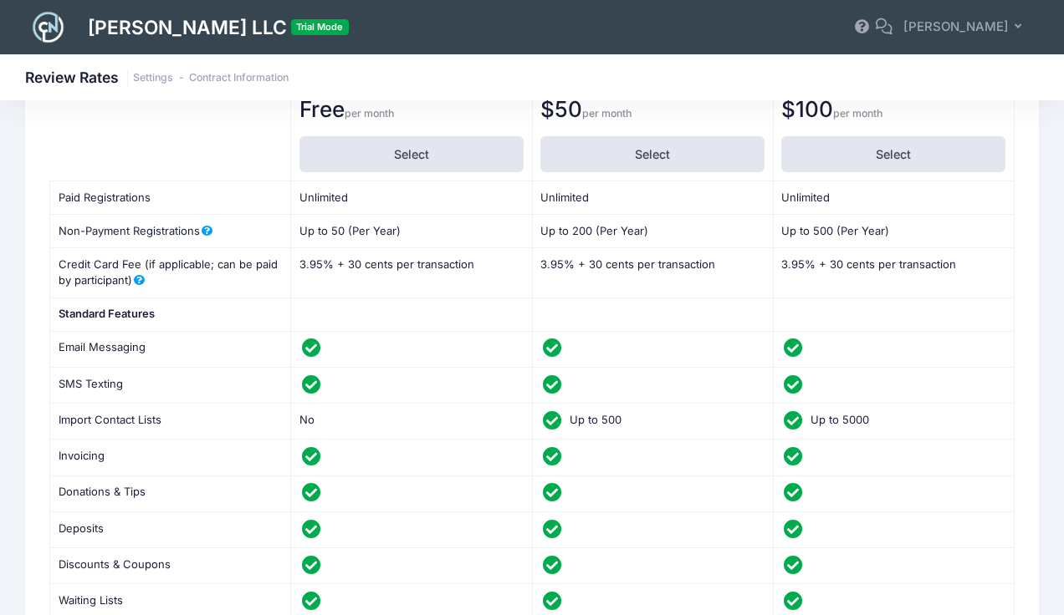
scroll to position [296, 0]
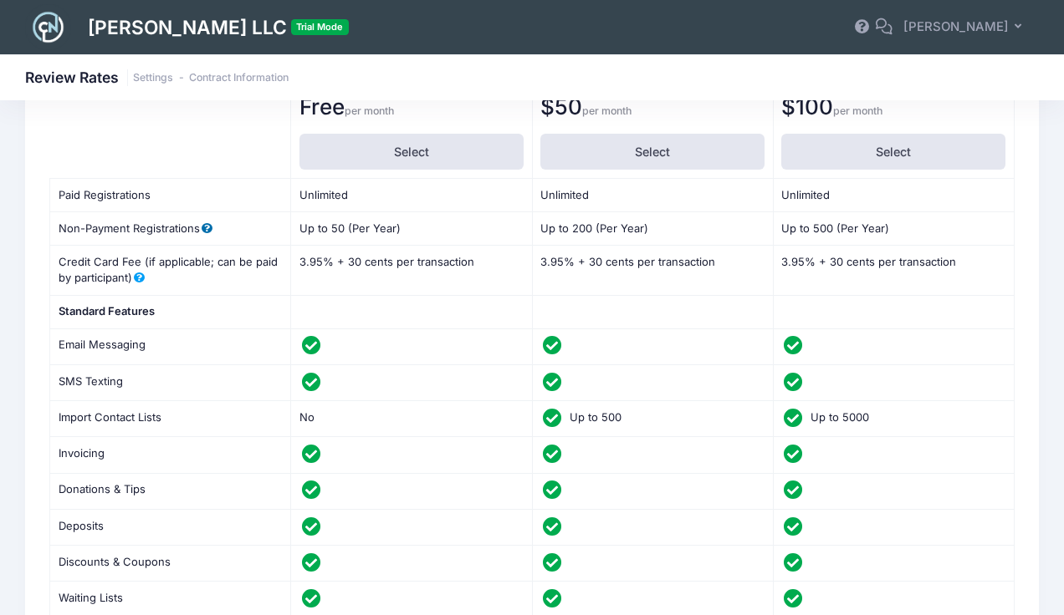
click at [211, 223] on span at bounding box center [206, 228] width 13 height 11
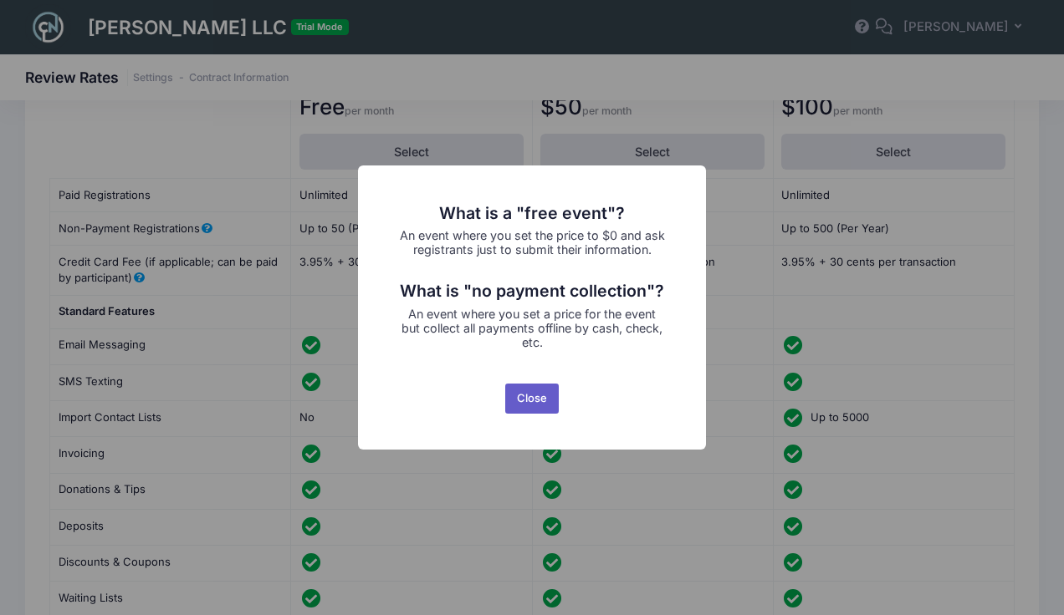
click at [525, 410] on button "Close" at bounding box center [532, 399] width 54 height 30
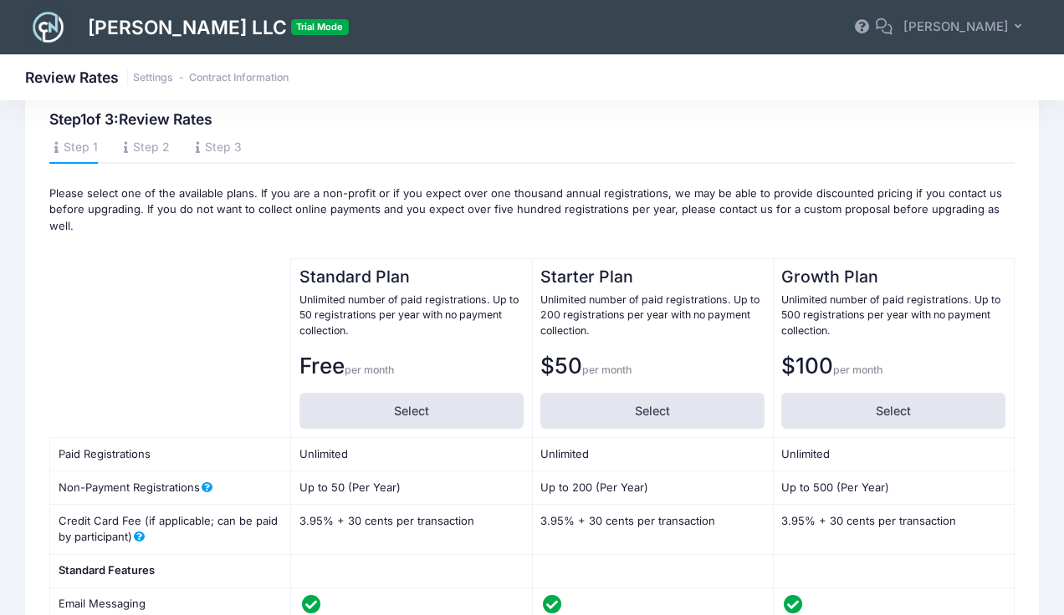
scroll to position [0, 0]
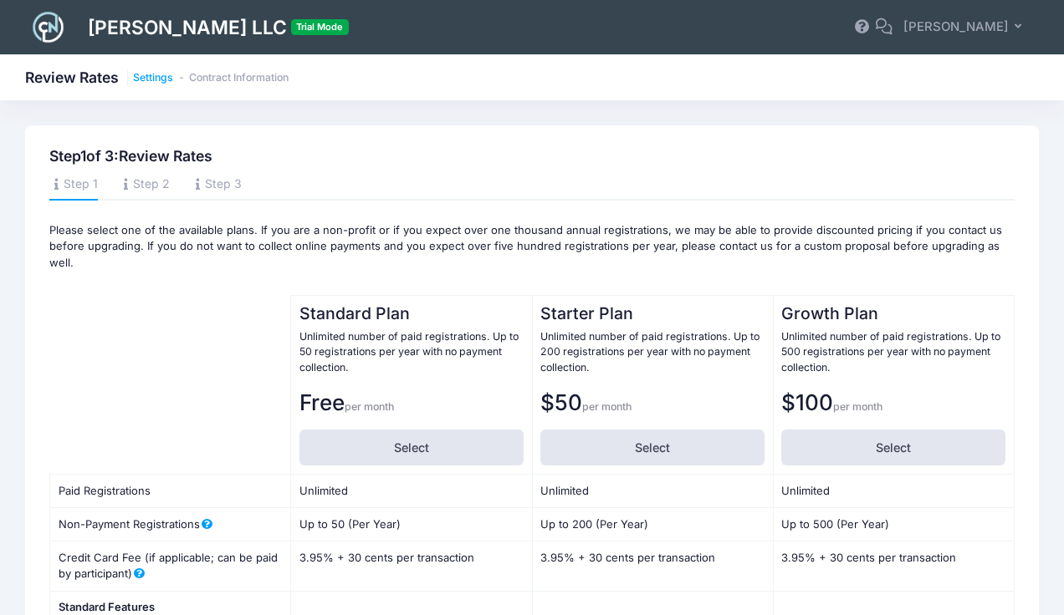
click at [153, 78] on link "Settings" at bounding box center [153, 78] width 40 height 13
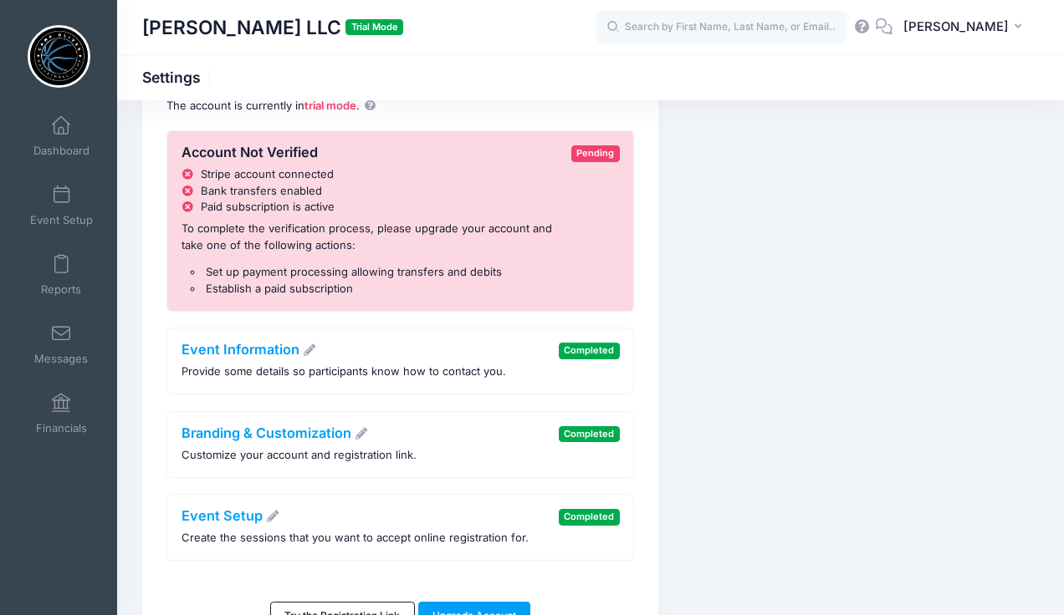
scroll to position [73, 0]
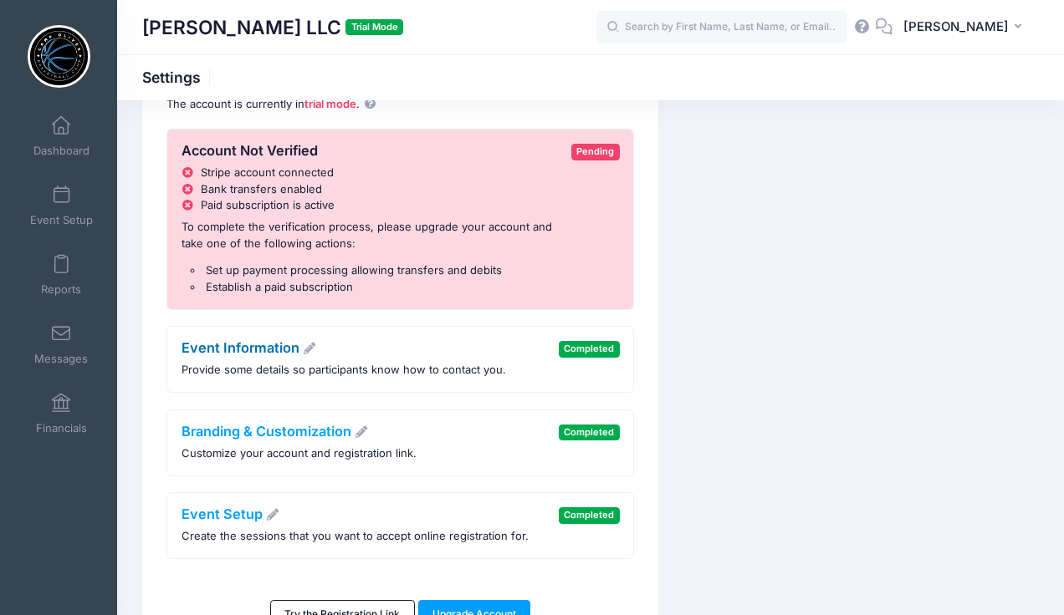
click at [311, 349] on icon at bounding box center [309, 349] width 15 height 12
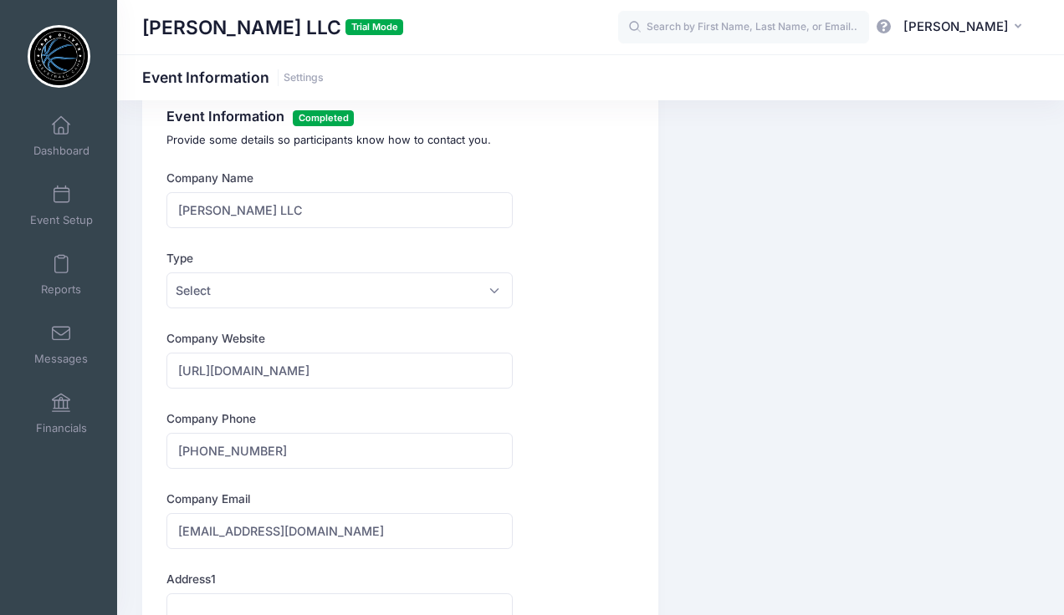
scroll to position [43, 0]
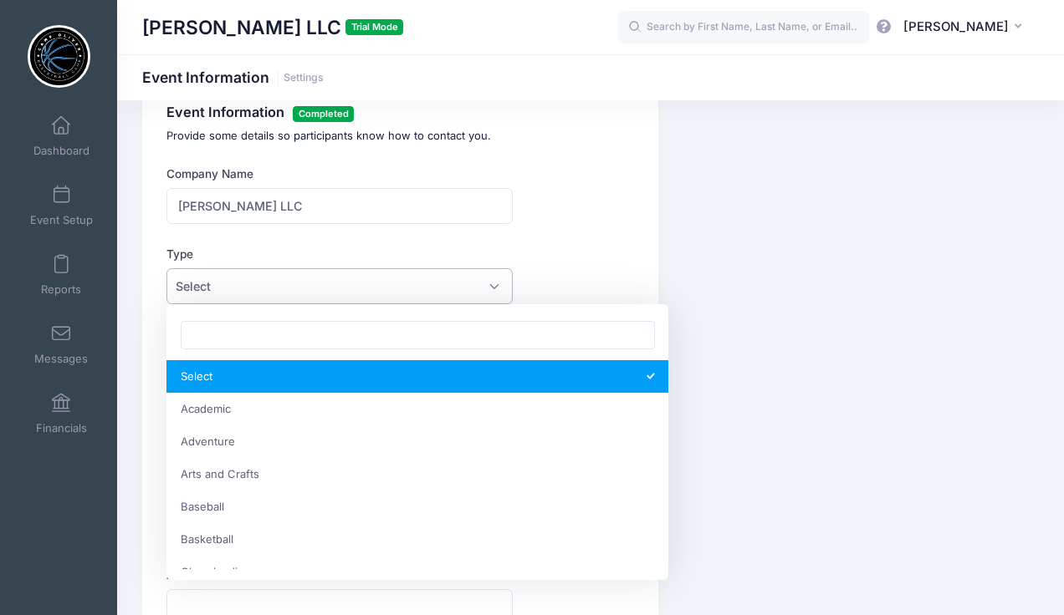
click at [492, 286] on span "Select" at bounding box center [339, 286] width 346 height 36
type input "c"
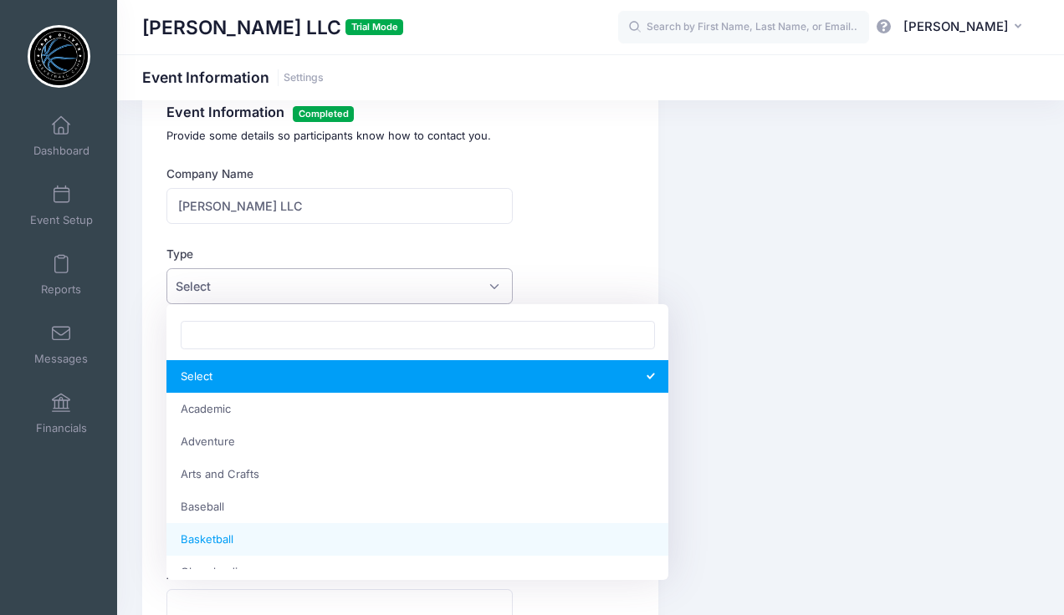
select select "Basketball"
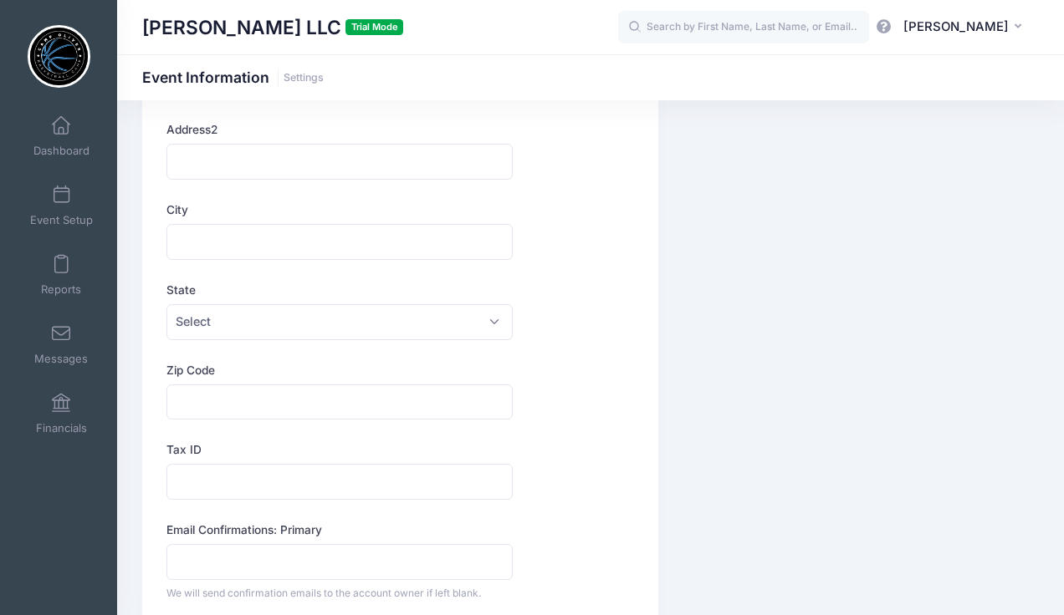
scroll to position [561, 0]
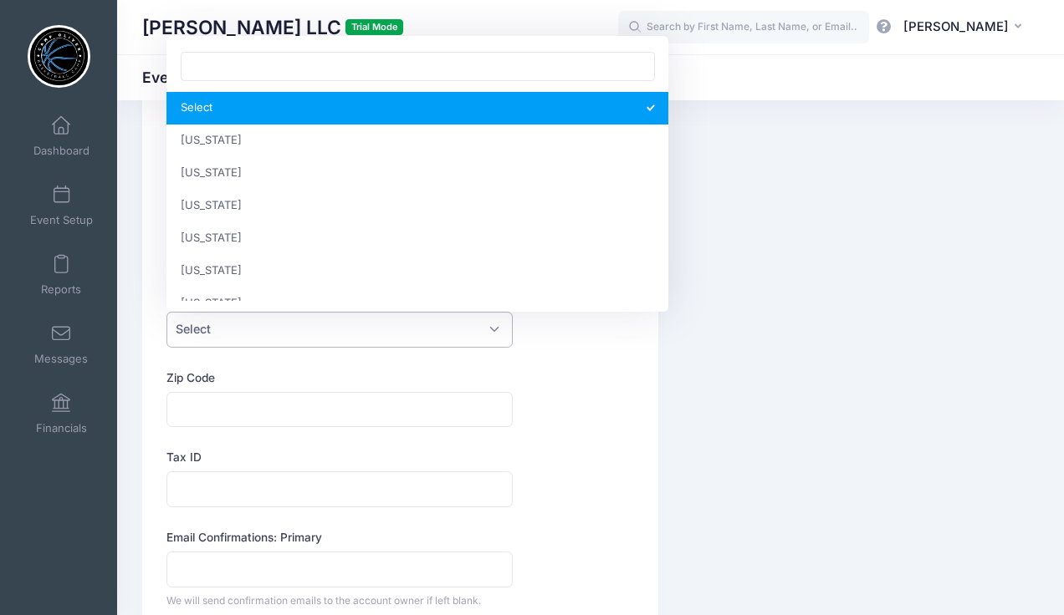
click at [494, 329] on span "Select" at bounding box center [339, 330] width 346 height 36
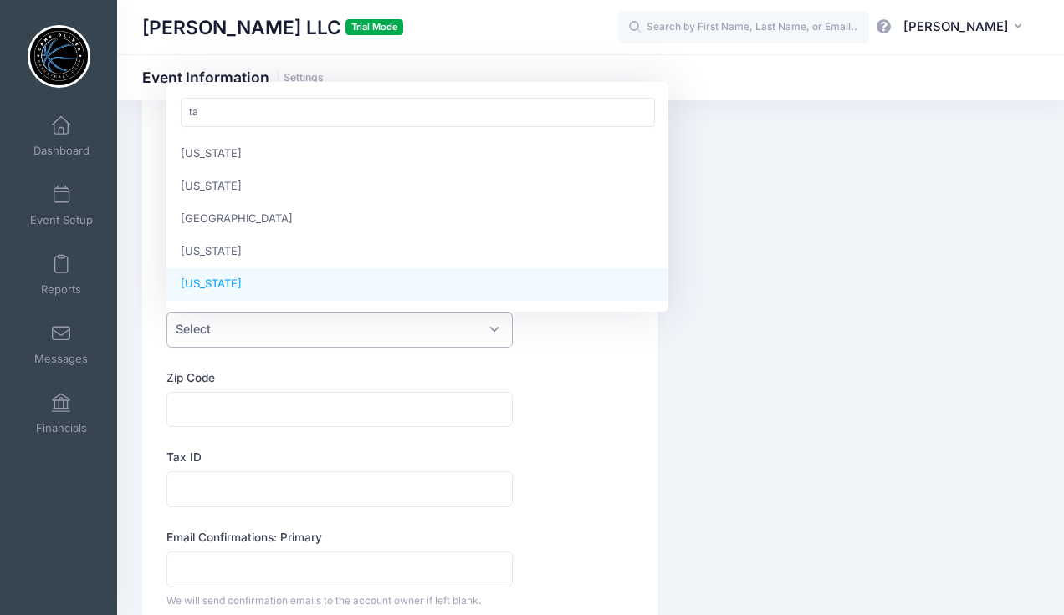
type input "t"
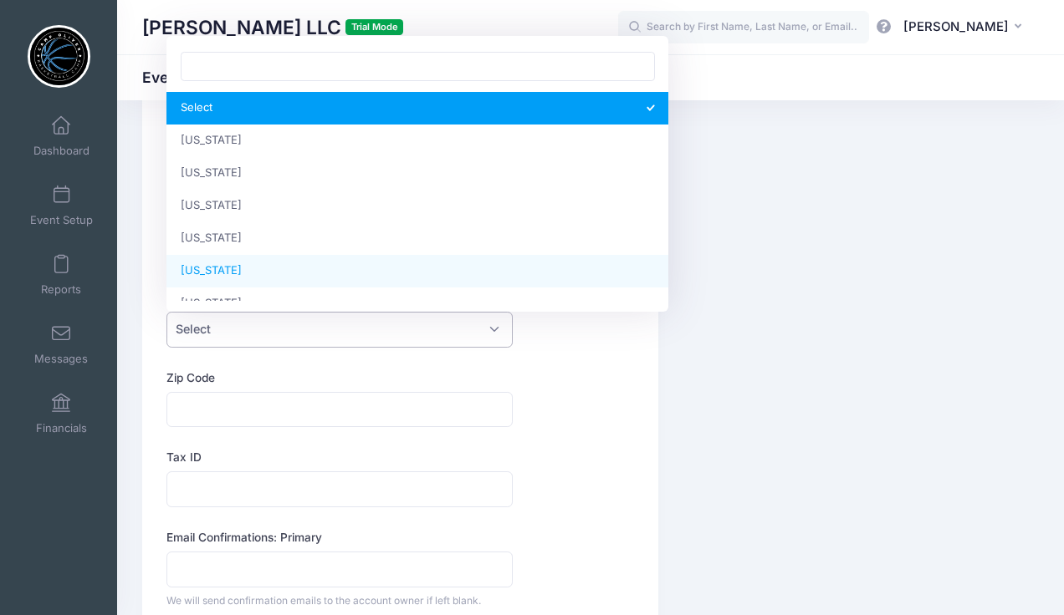
type input "l"
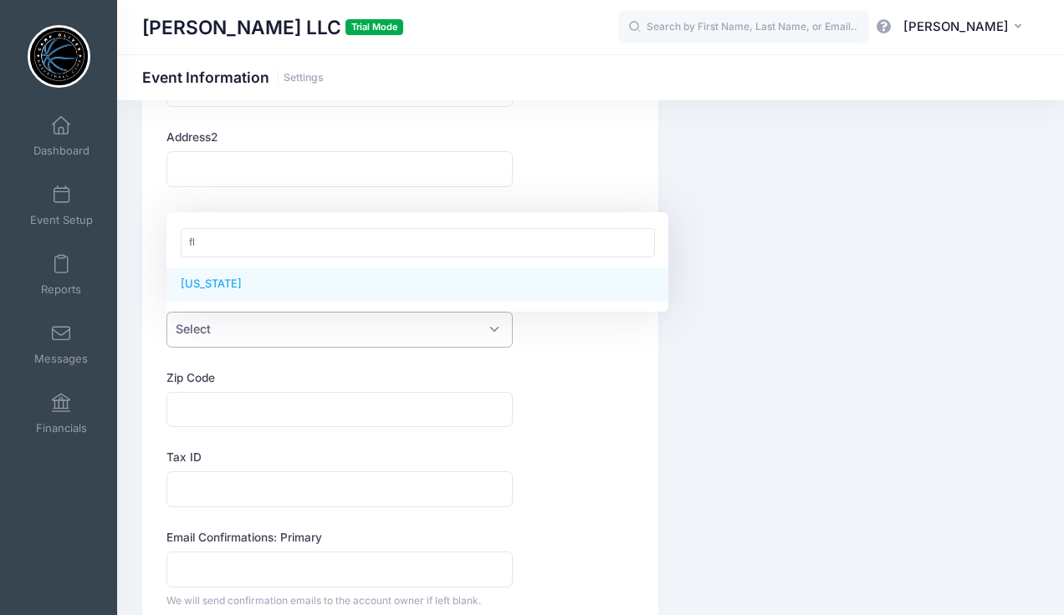
type input "fl"
select select "[US_STATE]"
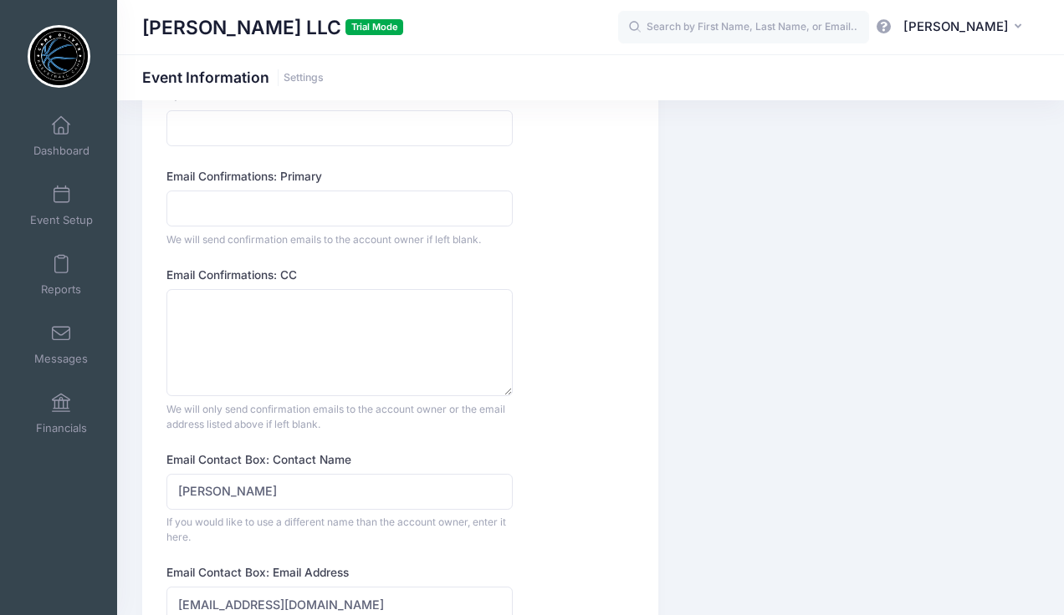
scroll to position [926, 0]
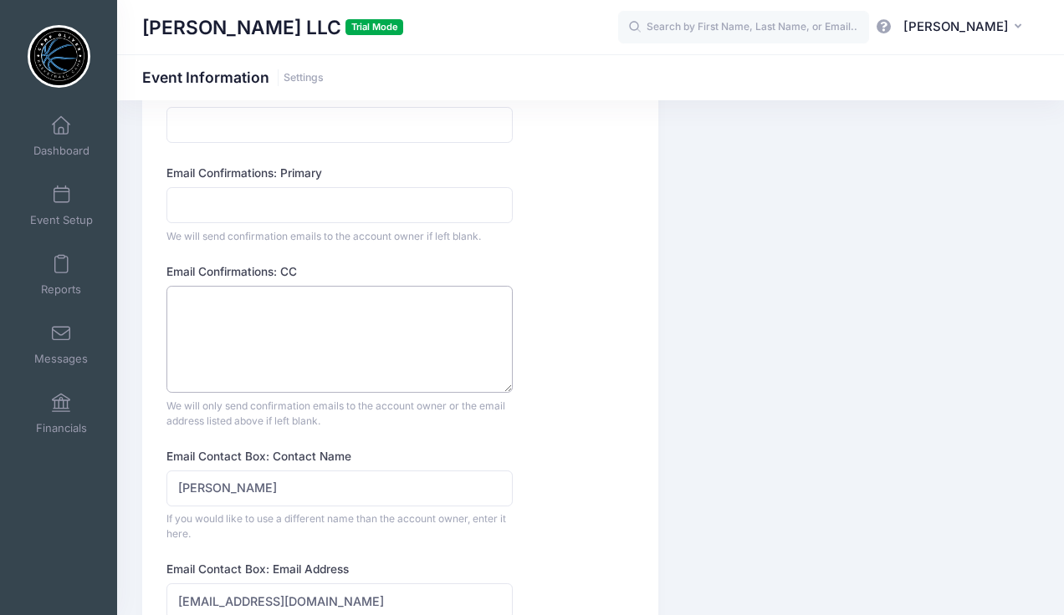
click at [223, 310] on textarea "Email Confirmations: CC" at bounding box center [339, 340] width 346 height 108
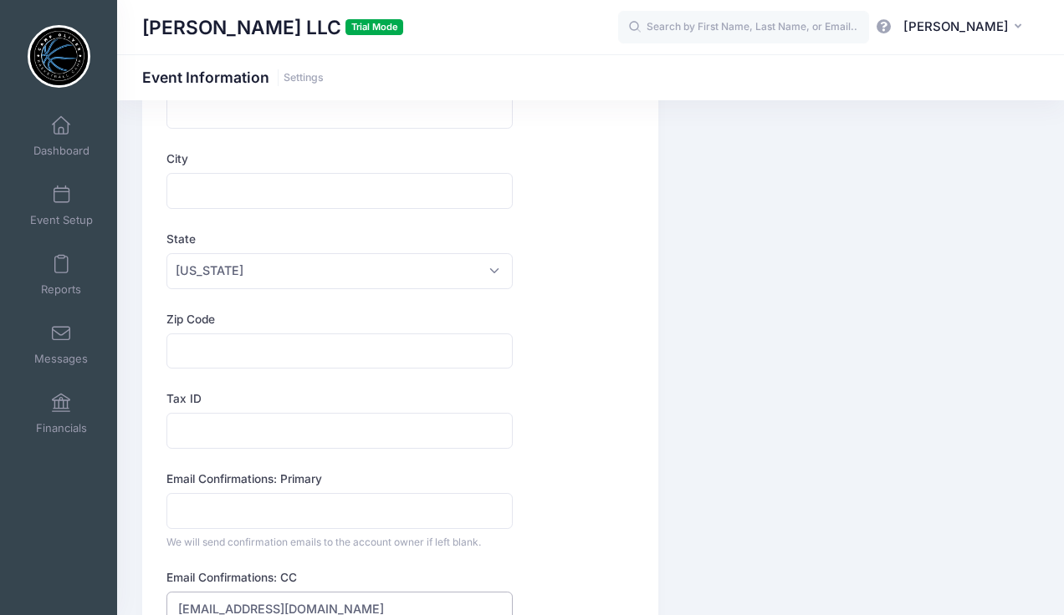
scroll to position [554, 0]
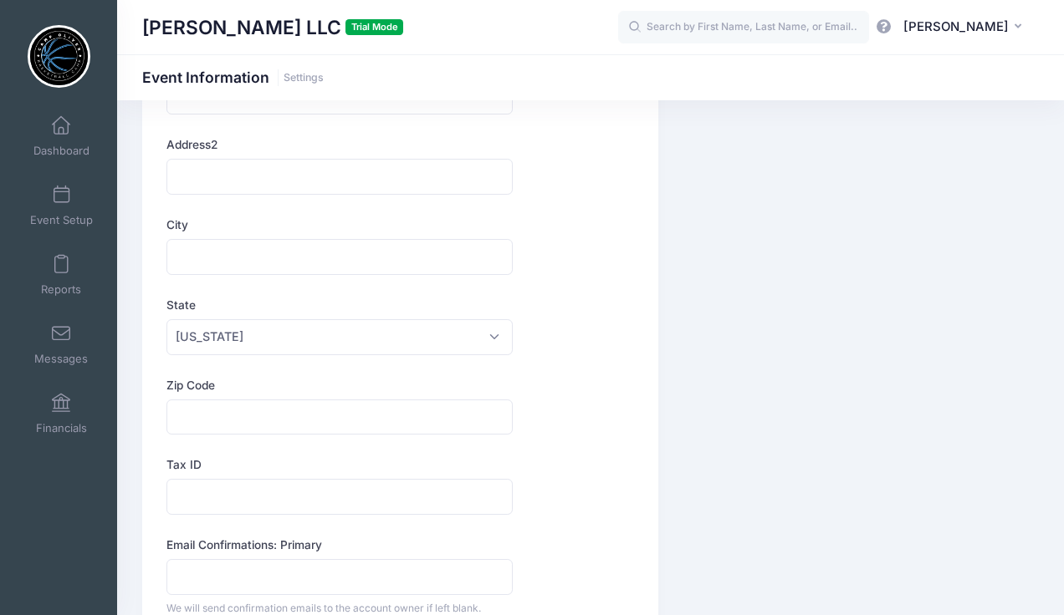
type textarea "[EMAIL_ADDRESS][DOMAIN_NAME]"
click at [238, 248] on input "City" at bounding box center [339, 257] width 346 height 36
type input "Tampa"
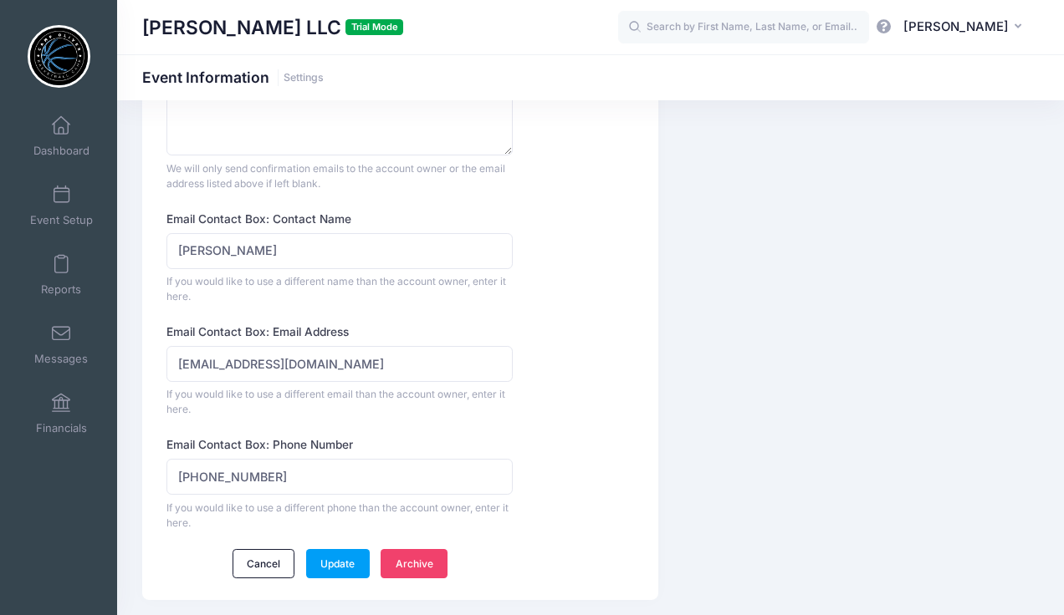
scroll to position [1179, 0]
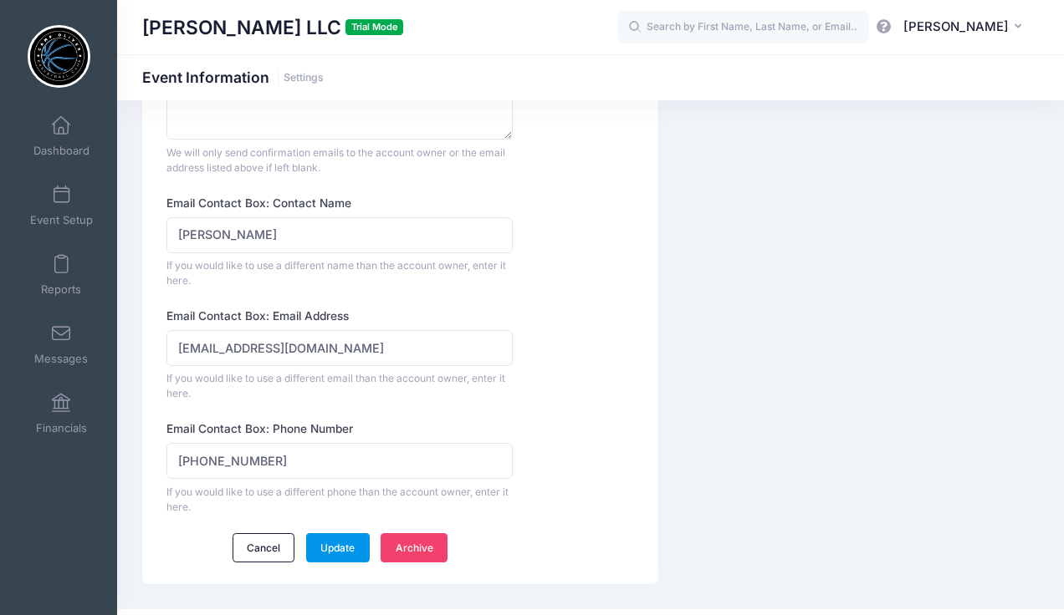
click at [336, 544] on link "Update" at bounding box center [338, 547] width 64 height 28
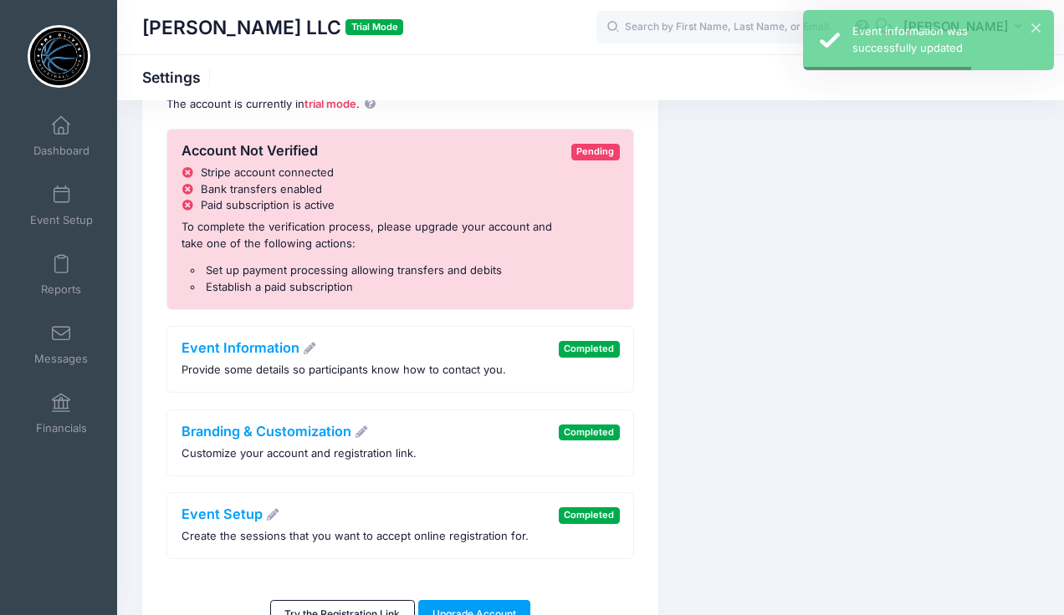
scroll to position [78, 0]
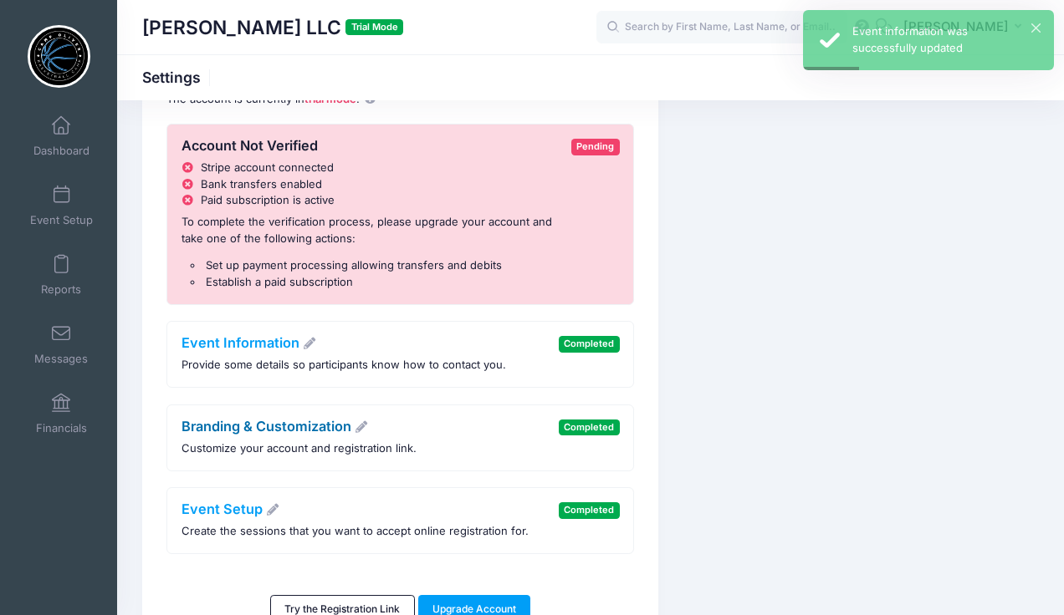
click at [368, 427] on icon at bounding box center [361, 427] width 15 height 12
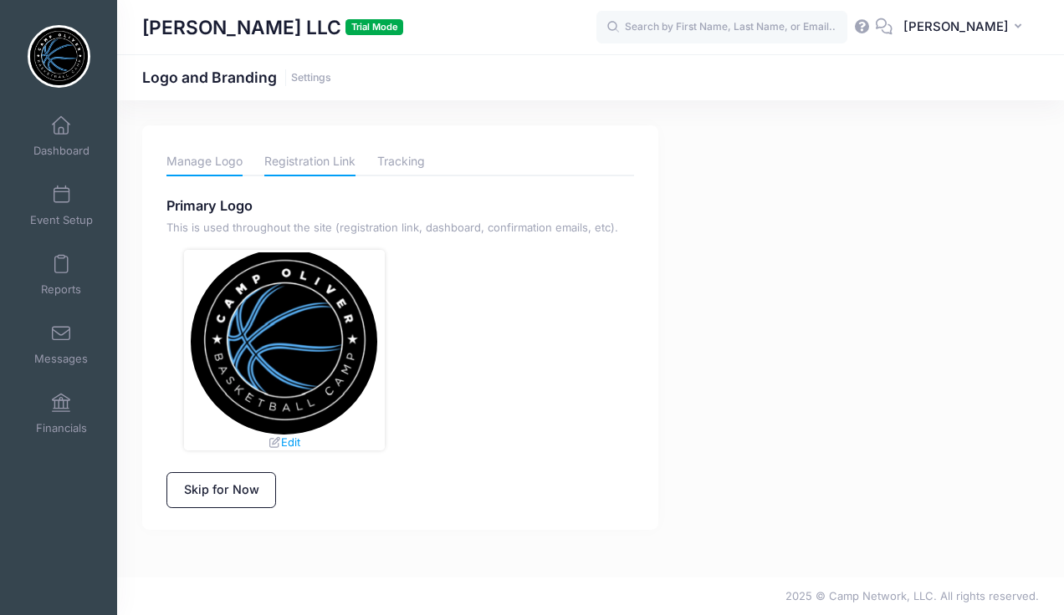
click at [301, 155] on link "Registration Link" at bounding box center [309, 161] width 91 height 29
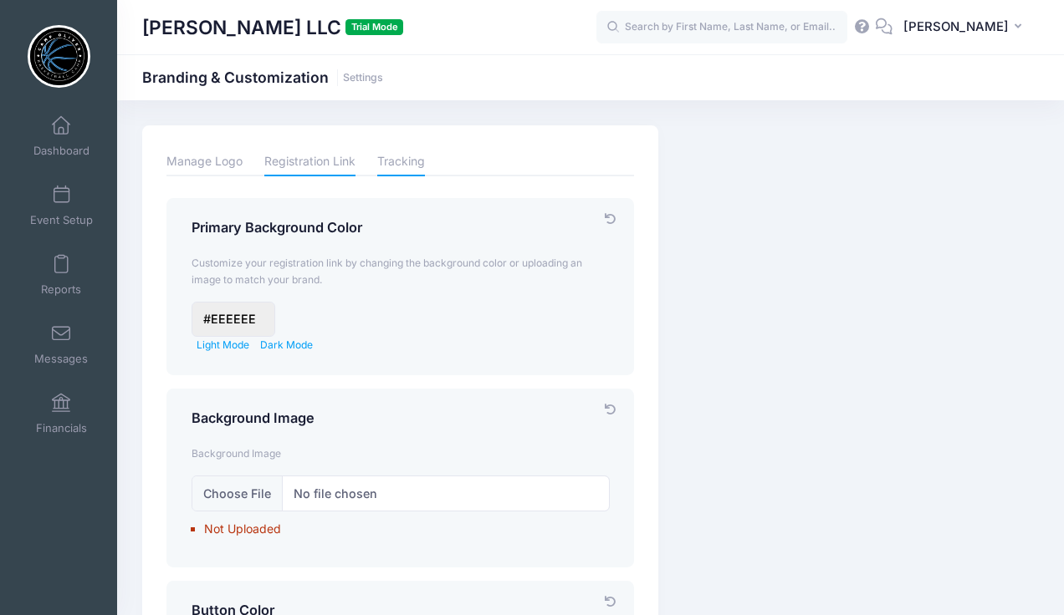
click at [408, 161] on link "Tracking" at bounding box center [401, 161] width 48 height 29
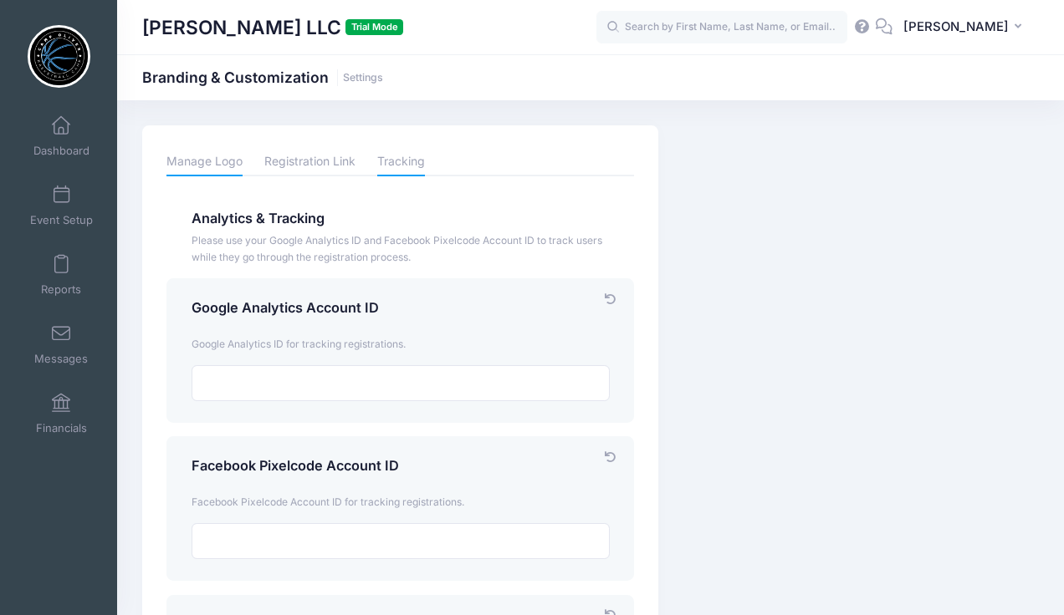
click at [187, 161] on link "Manage Logo" at bounding box center [204, 161] width 76 height 29
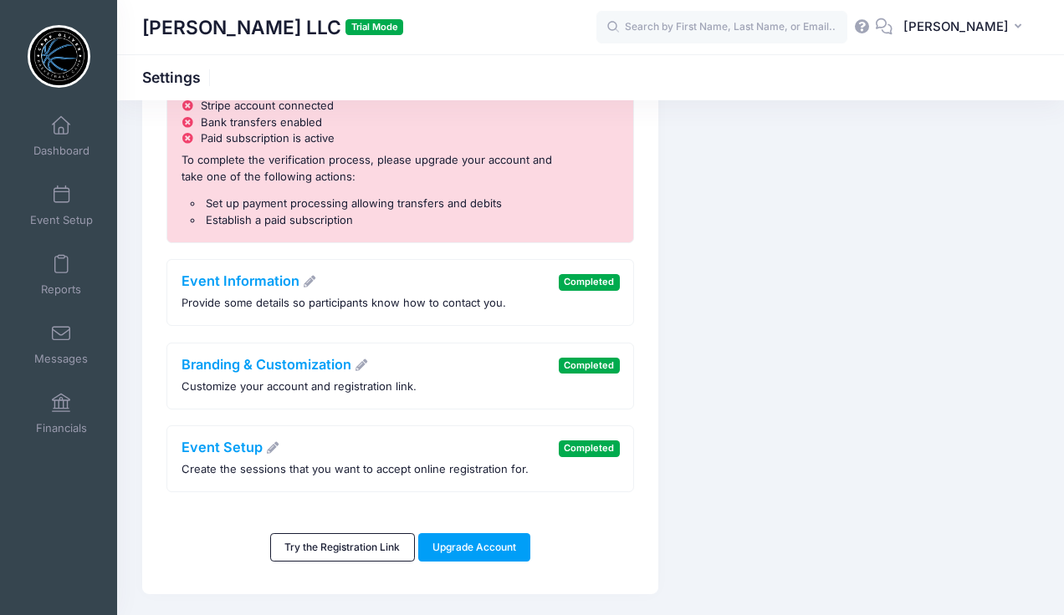
scroll to position [156, 0]
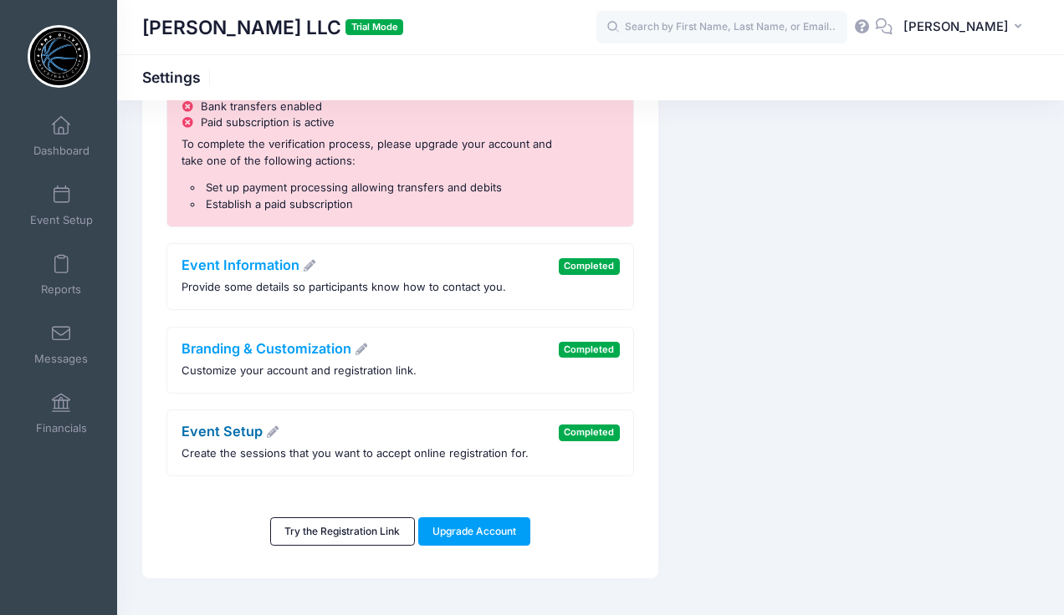
click at [272, 435] on icon at bounding box center [272, 432] width 15 height 12
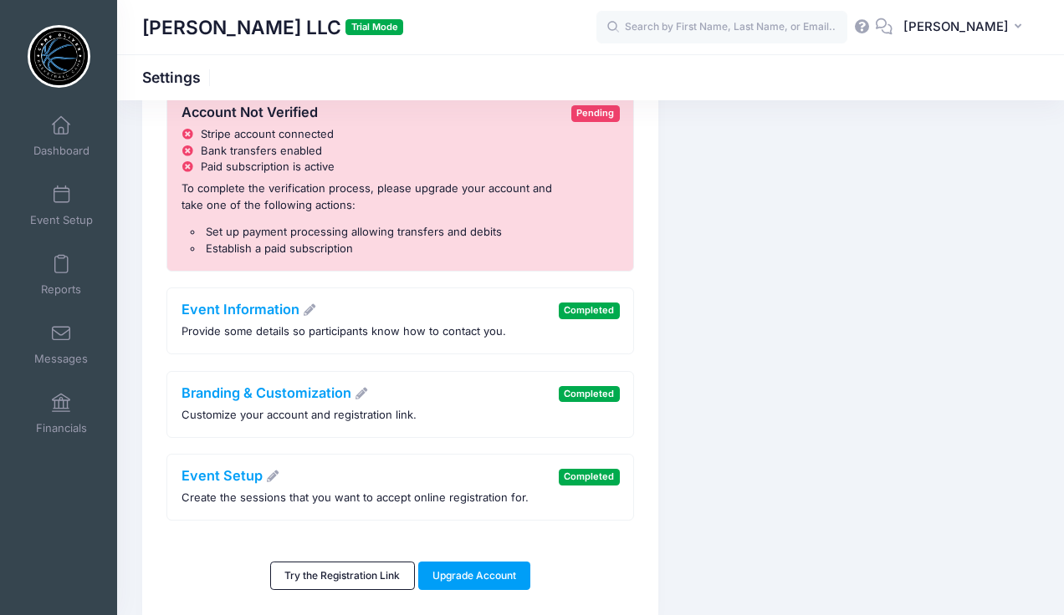
scroll to position [198, 0]
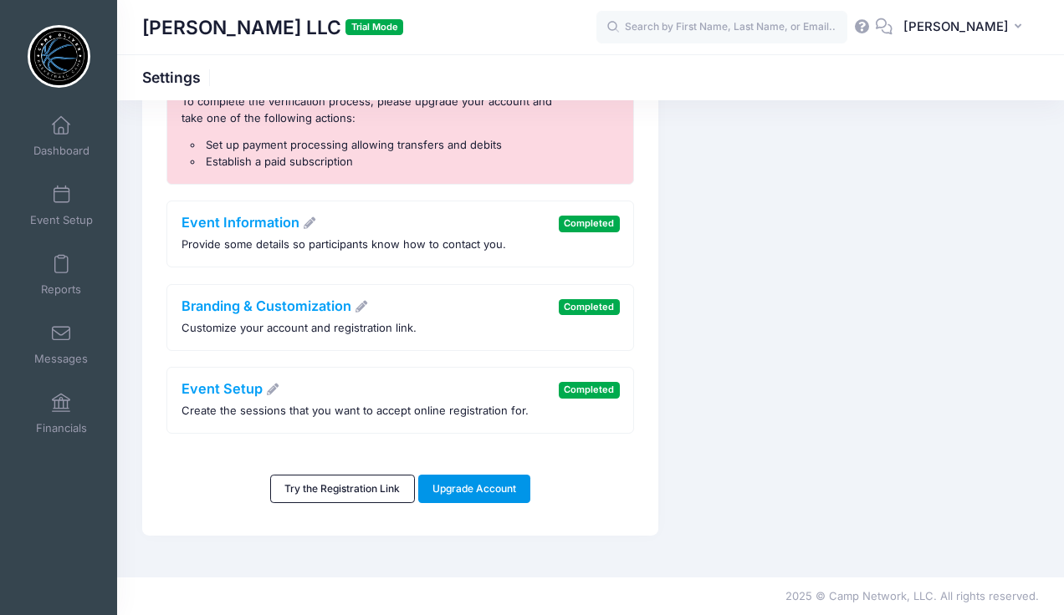
click at [472, 488] on link "Upgrade Account" at bounding box center [474, 489] width 113 height 28
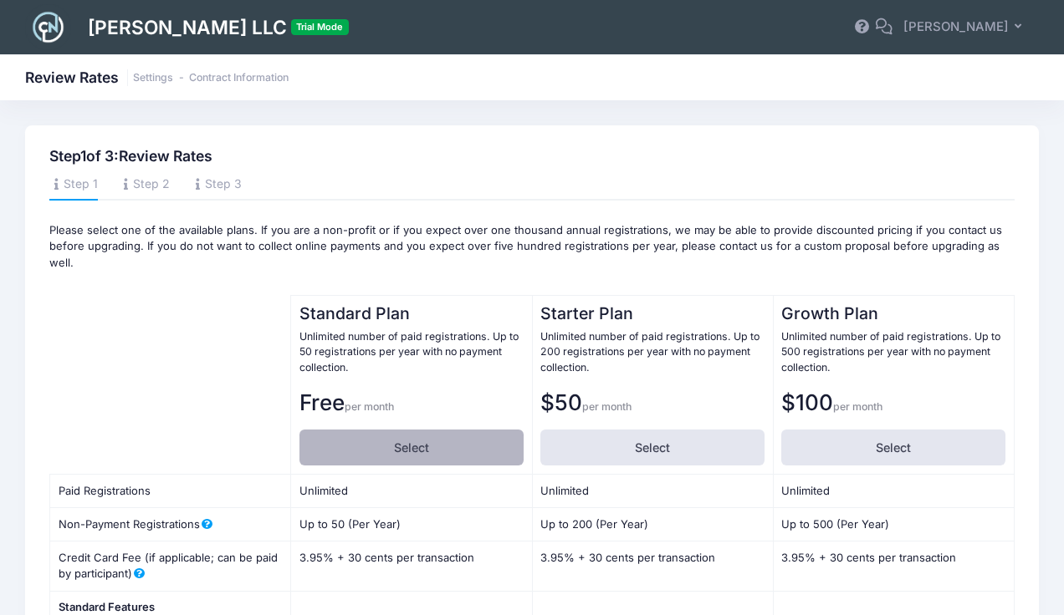
click at [411, 430] on label "Select" at bounding box center [411, 448] width 224 height 36
click at [310, 430] on input "Select" at bounding box center [304, 435] width 11 height 11
radio input "true"
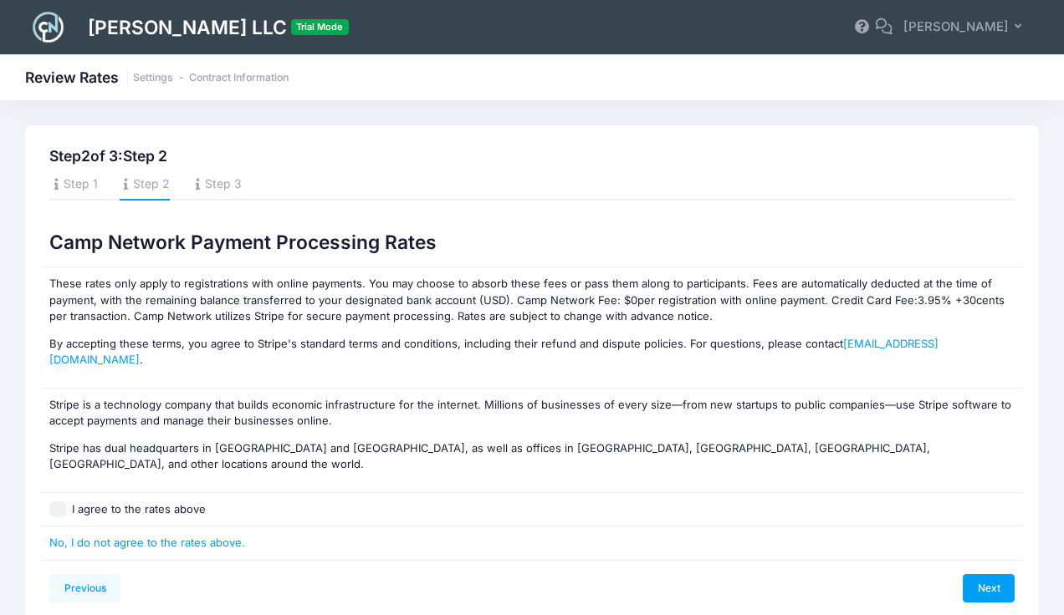
click at [59, 502] on input "I agree to the rates above" at bounding box center [57, 510] width 17 height 17
checkbox input "true"
click at [975, 574] on link "Next" at bounding box center [988, 588] width 52 height 28
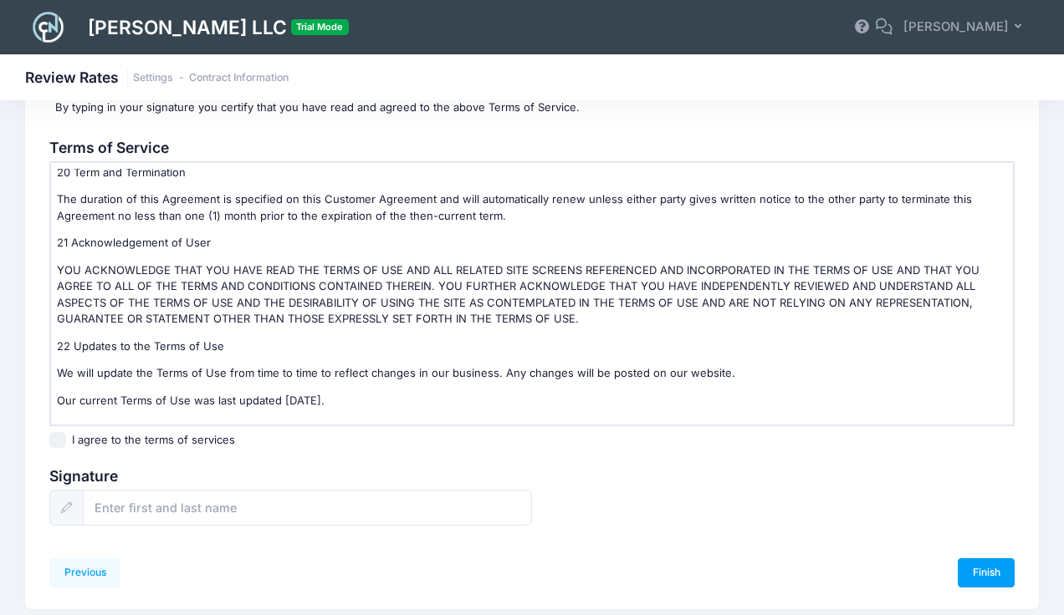
scroll to position [164, 0]
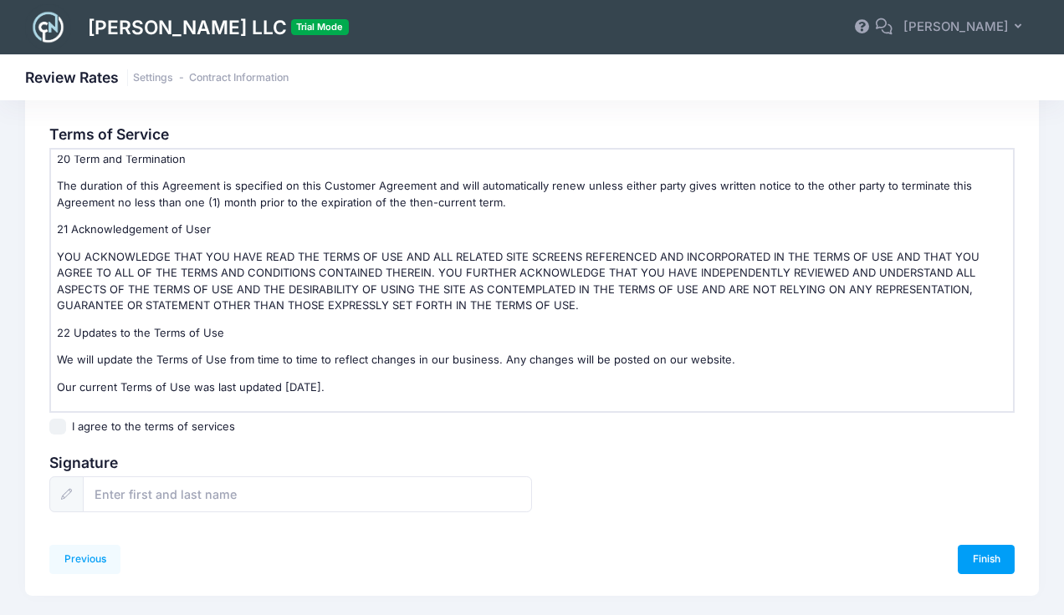
click at [59, 425] on input "I agree to the terms of services" at bounding box center [57, 427] width 17 height 17
checkbox input "true"
click at [137, 502] on input "text" at bounding box center [307, 495] width 449 height 36
type input "[PERSON_NAME]"
click at [987, 563] on link "Finish" at bounding box center [985, 559] width 57 height 28
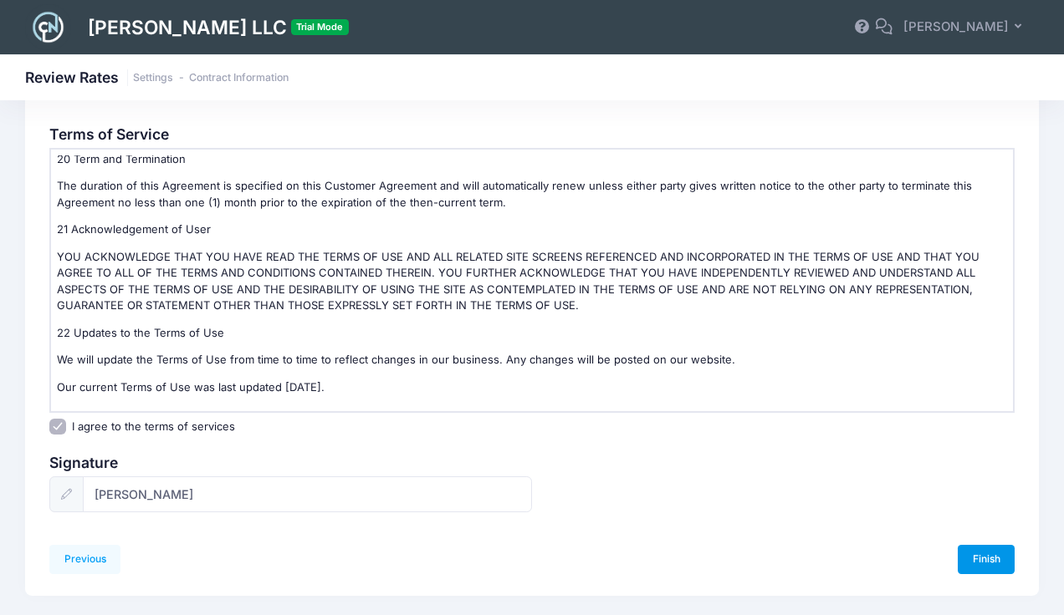
scroll to position [0, 0]
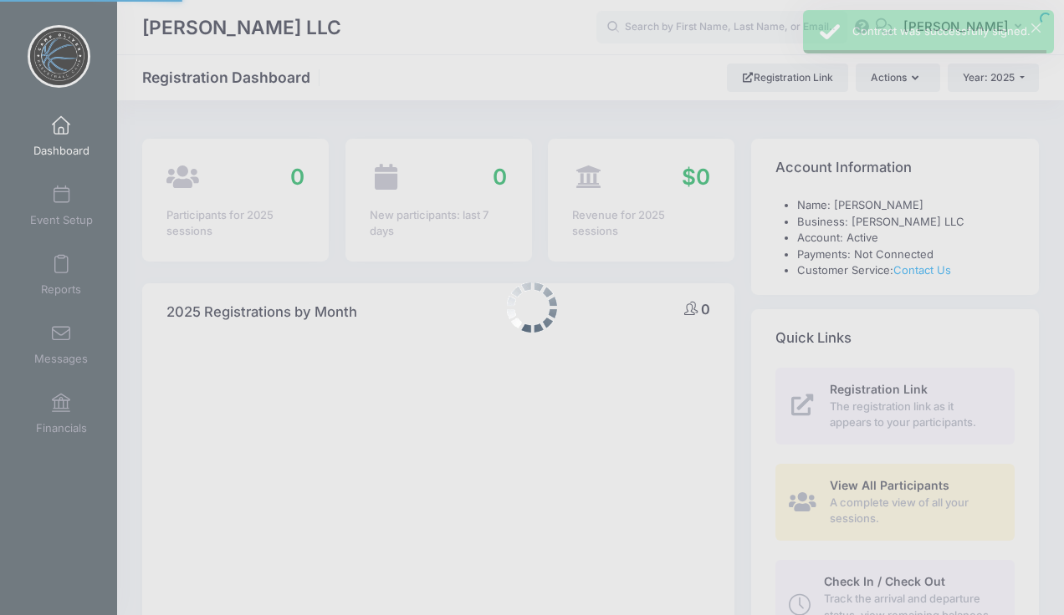
select select
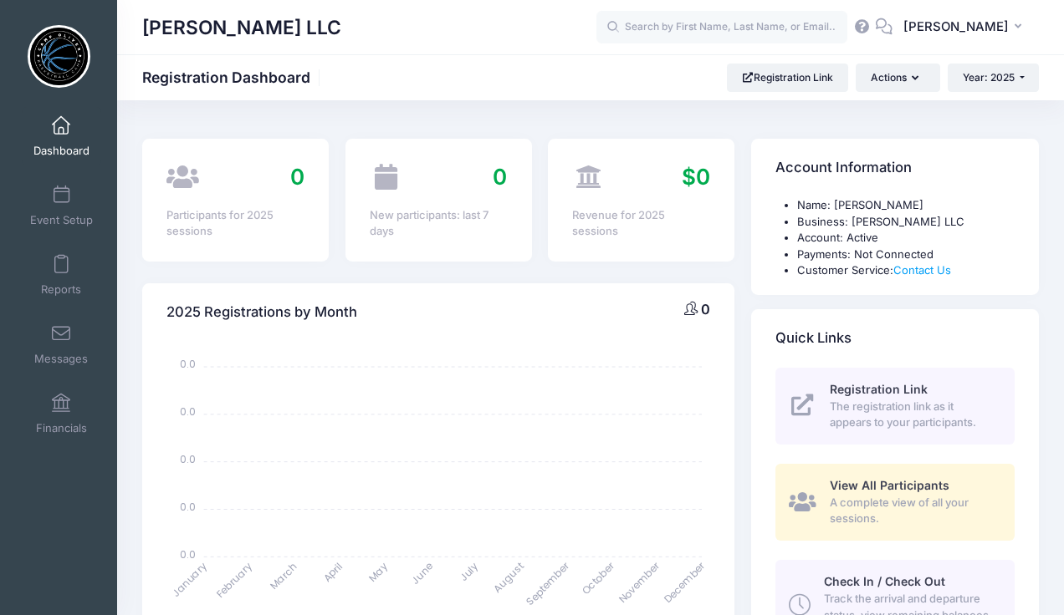
click at [871, 27] on icon at bounding box center [862, 26] width 18 height 11
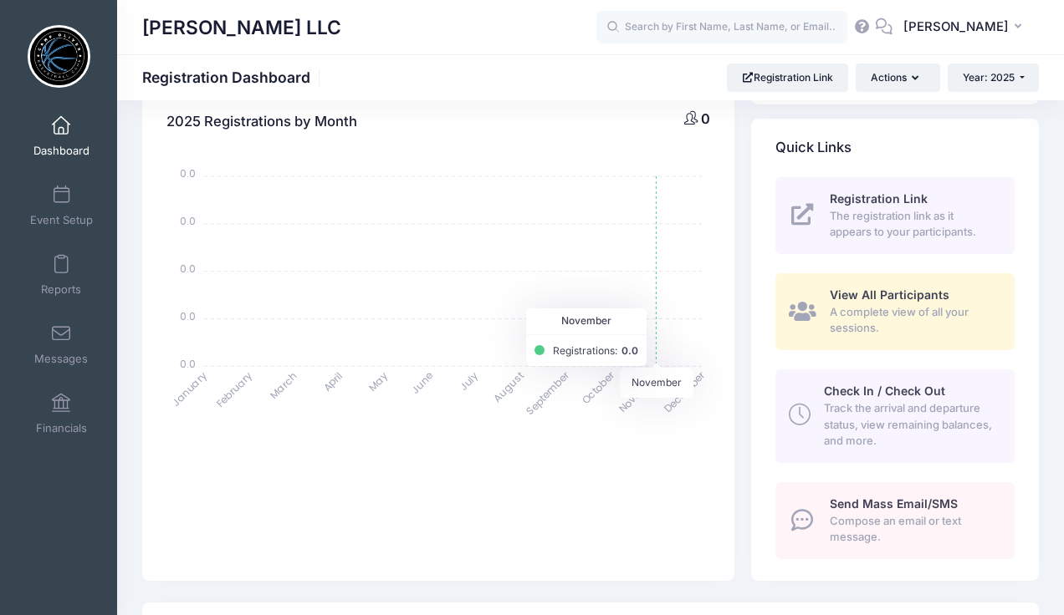
scroll to position [151, 0]
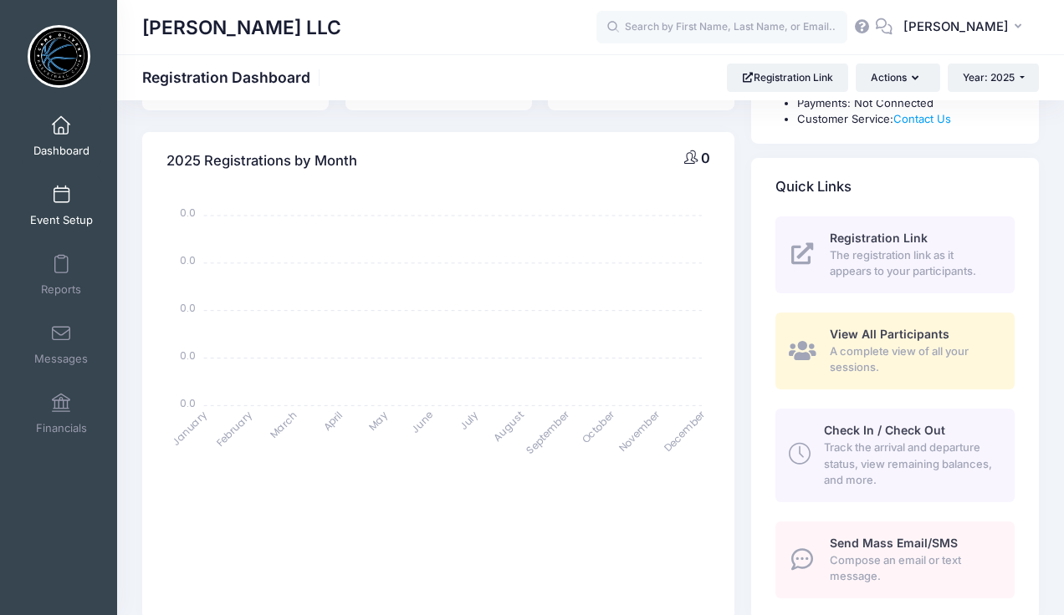
click at [69, 210] on link "Event Setup" at bounding box center [61, 205] width 79 height 59
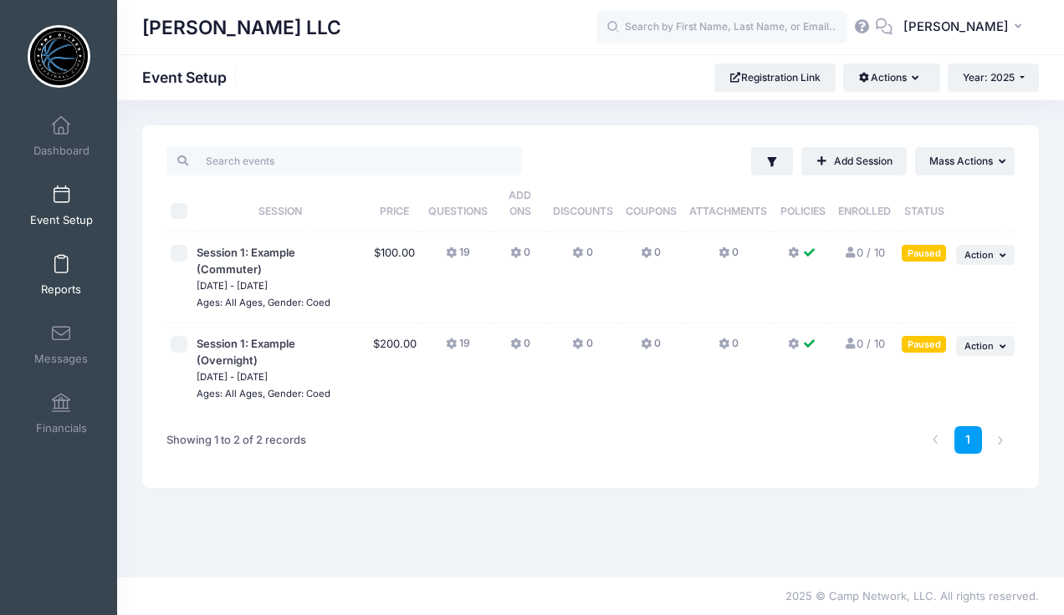
click at [66, 276] on link "Reports" at bounding box center [61, 275] width 79 height 59
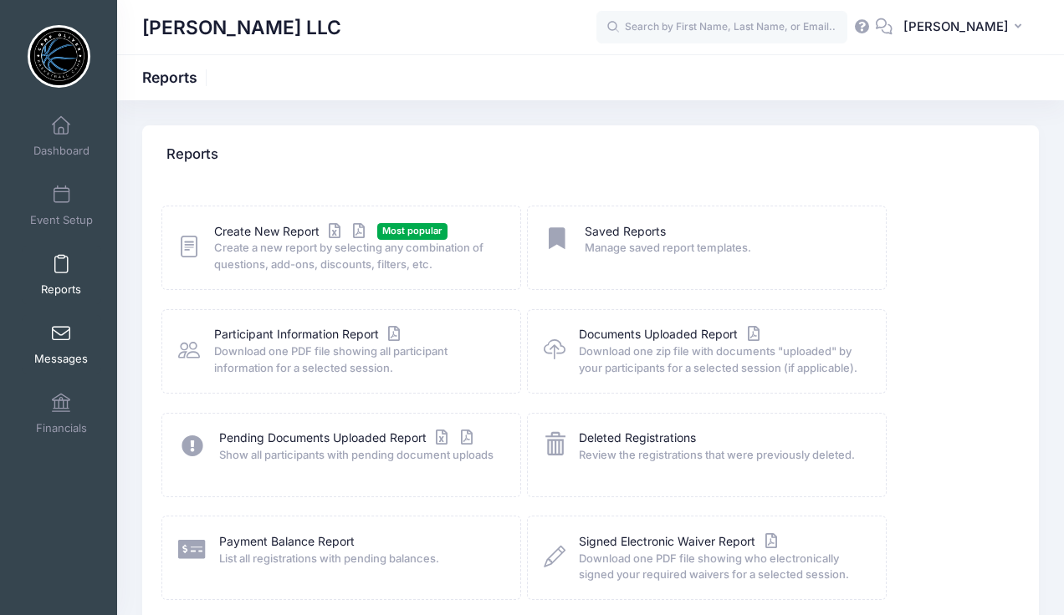
click at [54, 344] on link "Messages" at bounding box center [61, 344] width 79 height 59
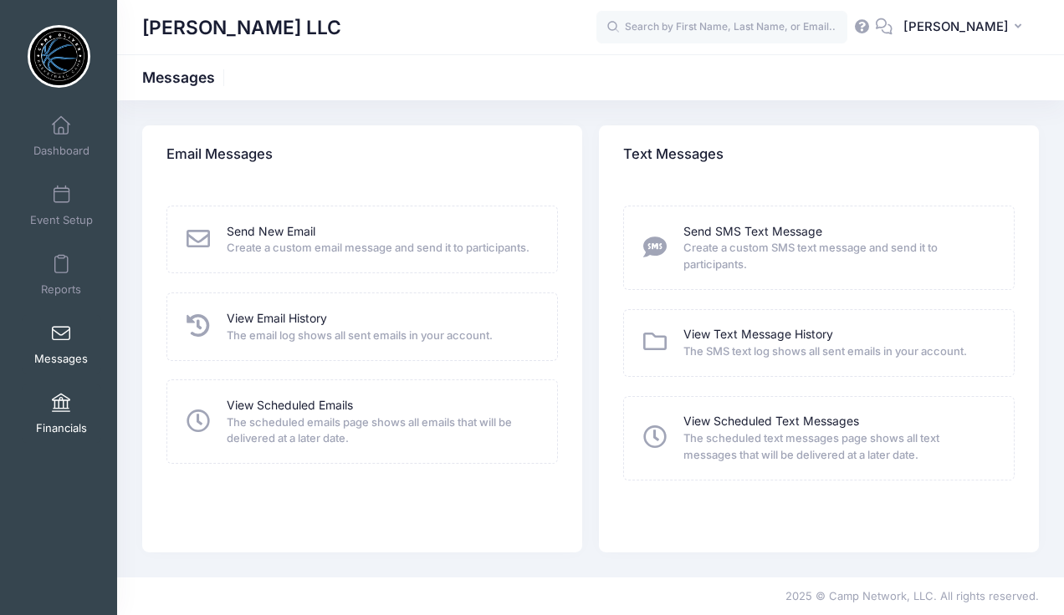
click at [61, 407] on span at bounding box center [61, 404] width 0 height 18
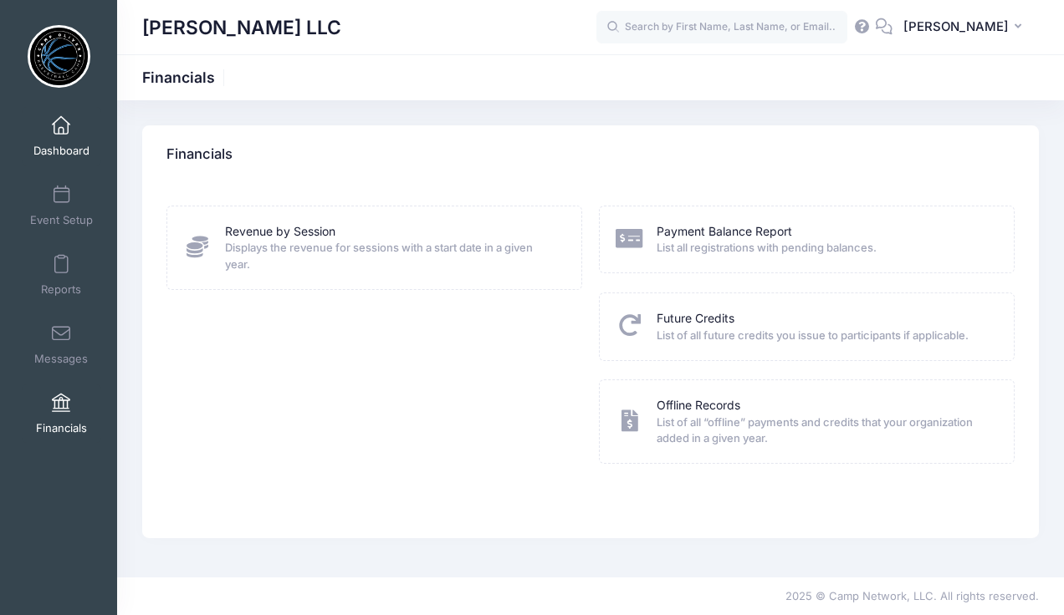
click at [61, 130] on span at bounding box center [61, 126] width 0 height 18
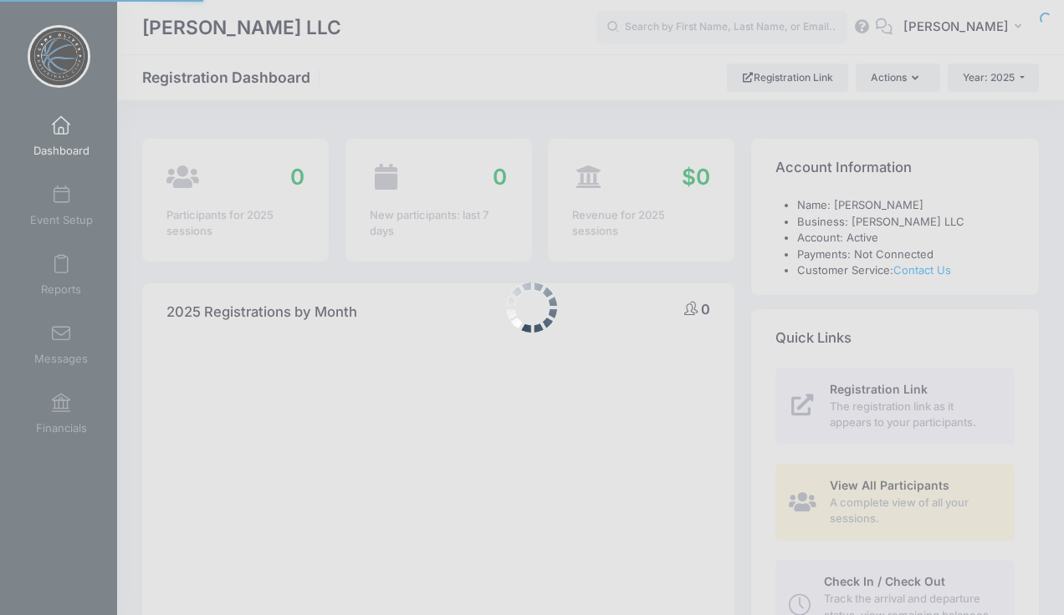
select select
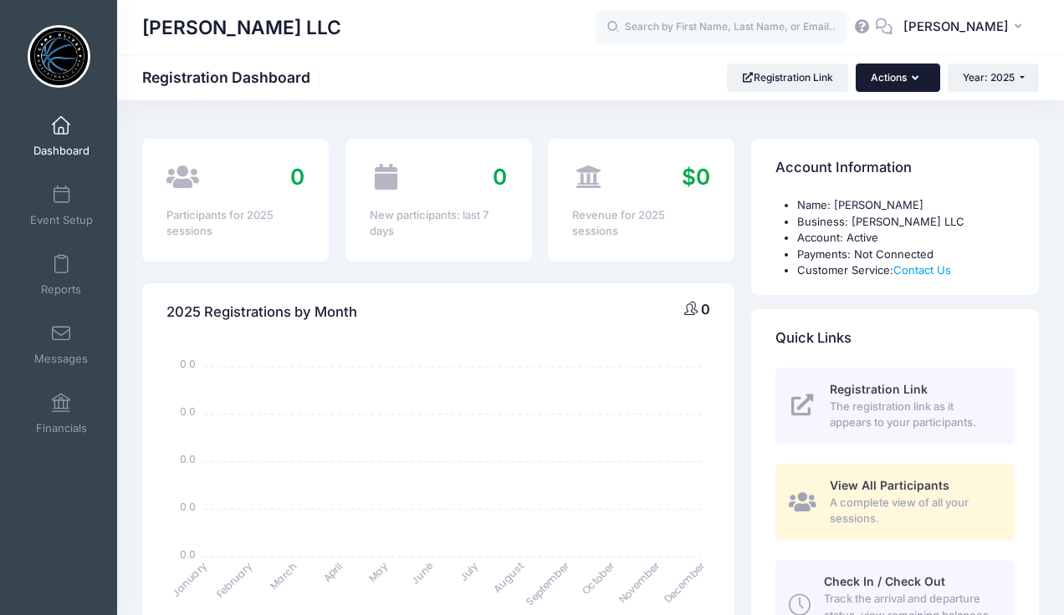
click at [919, 80] on button "Actions" at bounding box center [897, 78] width 84 height 28
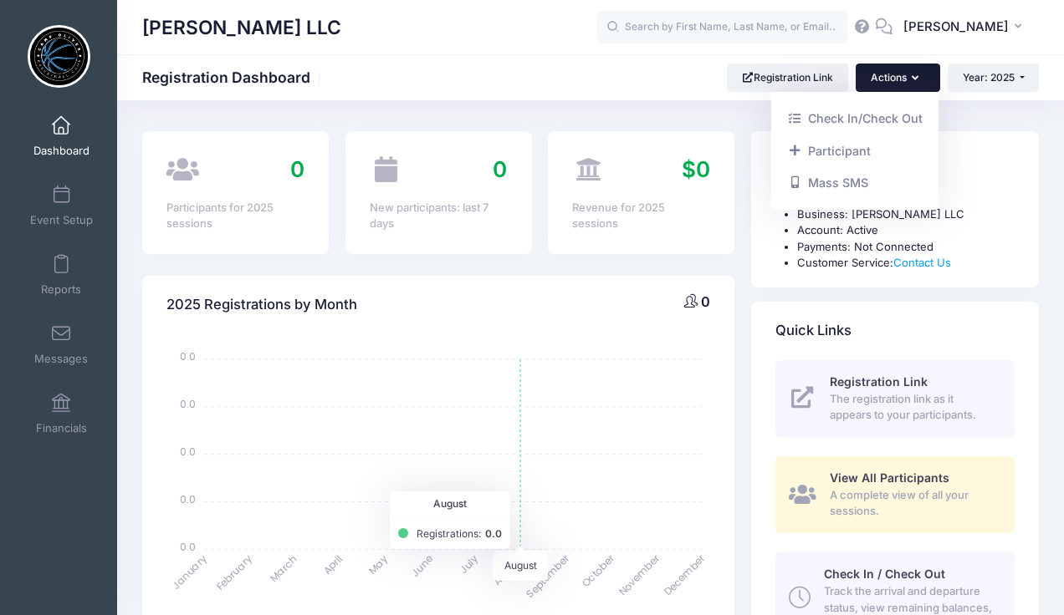
scroll to position [16, 0]
